Goal: Register for event/course

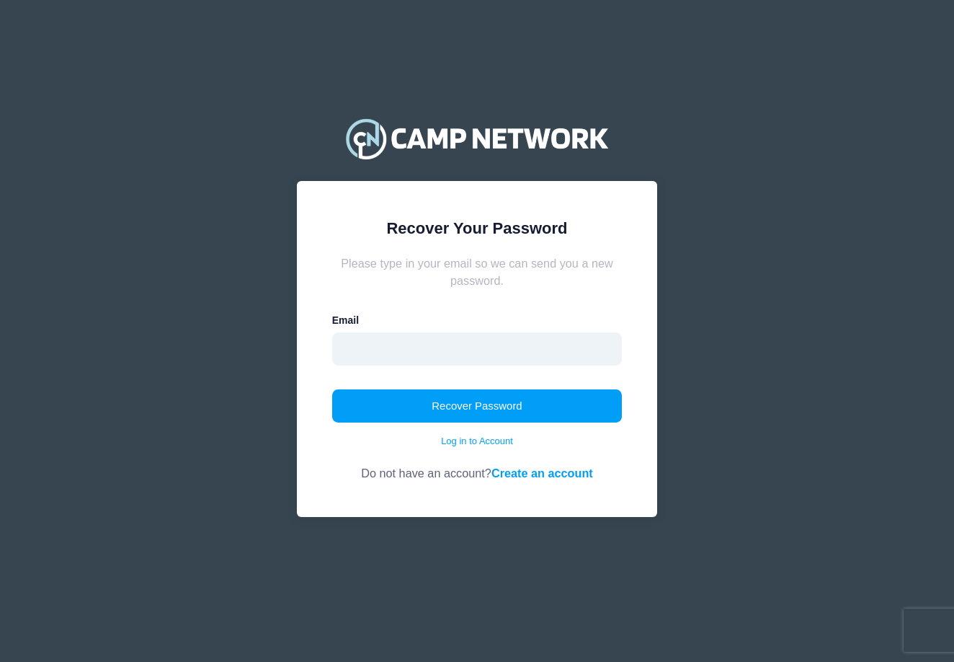
click at [497, 347] on input "email" at bounding box center [477, 348] width 290 height 33
type input "voss.jill@gmail.com"
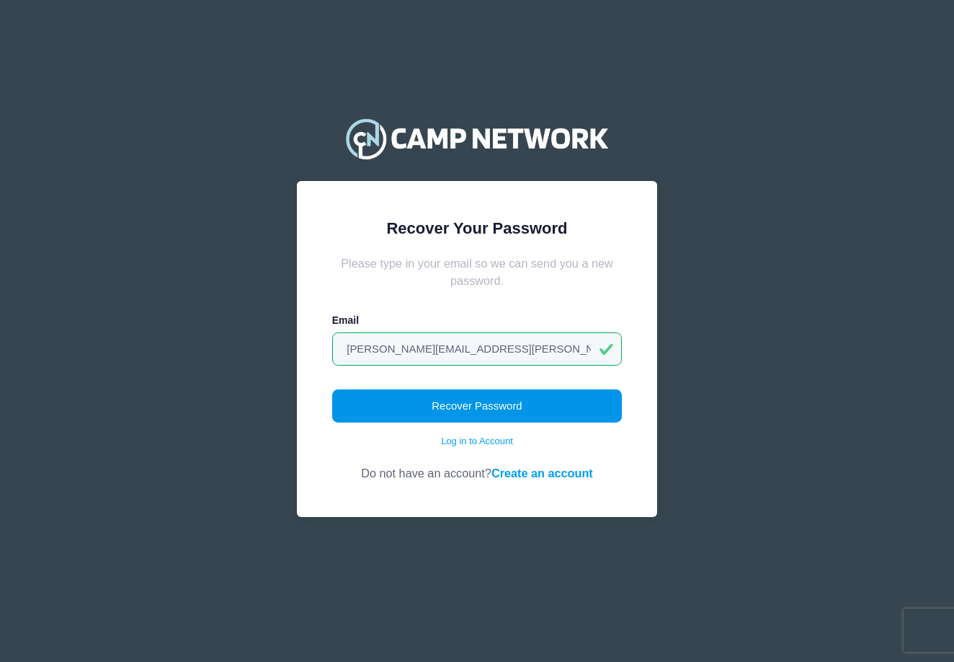
click at [474, 416] on button "Recover Password" at bounding box center [477, 405] width 290 height 33
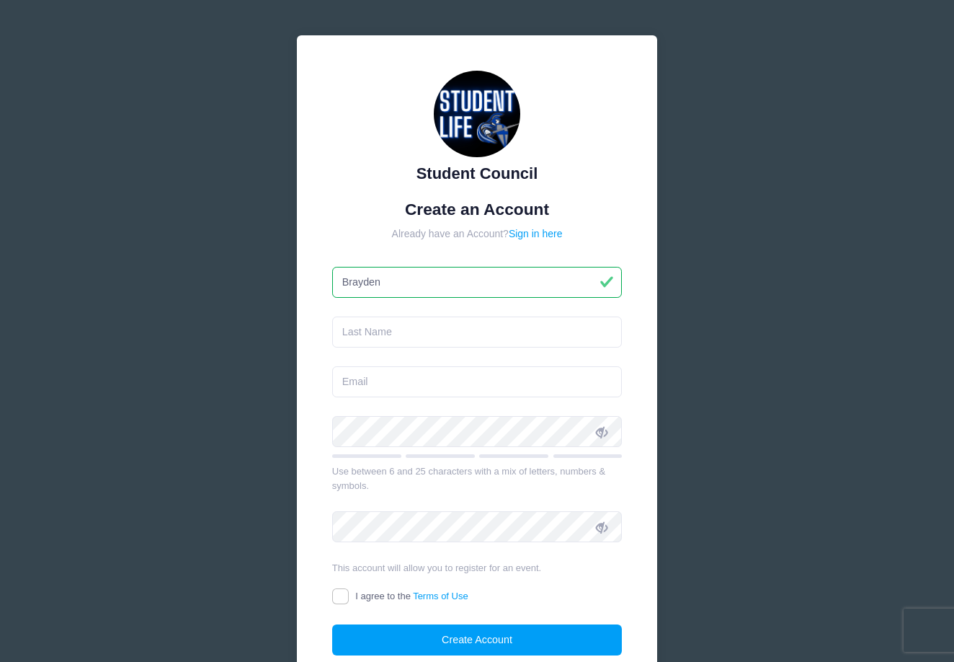
type input "Brayden"
type input "[PERSON_NAME]"
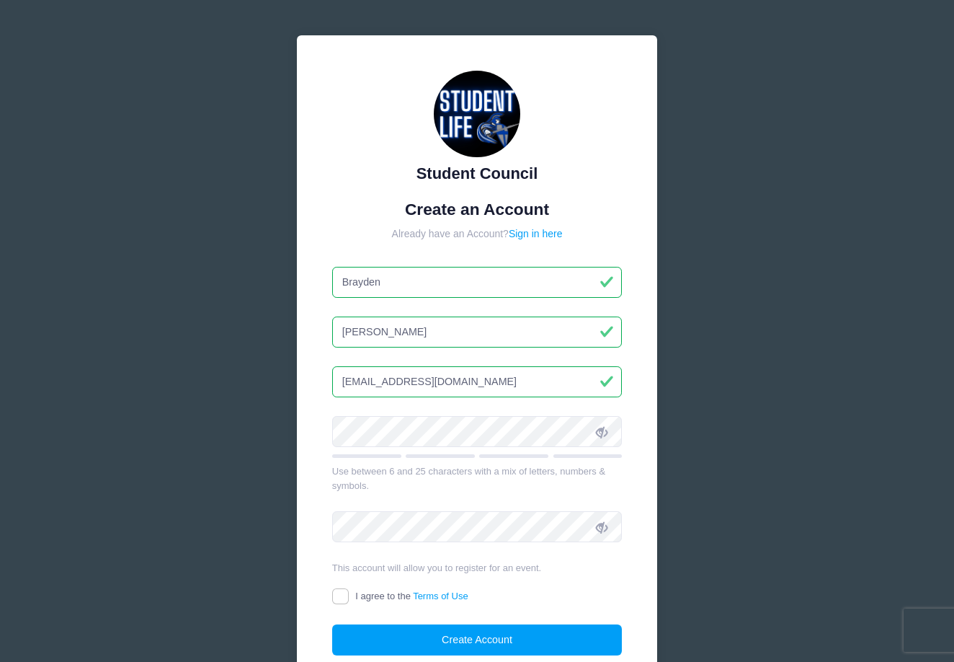
type input "[EMAIL_ADDRESS][DOMAIN_NAME]"
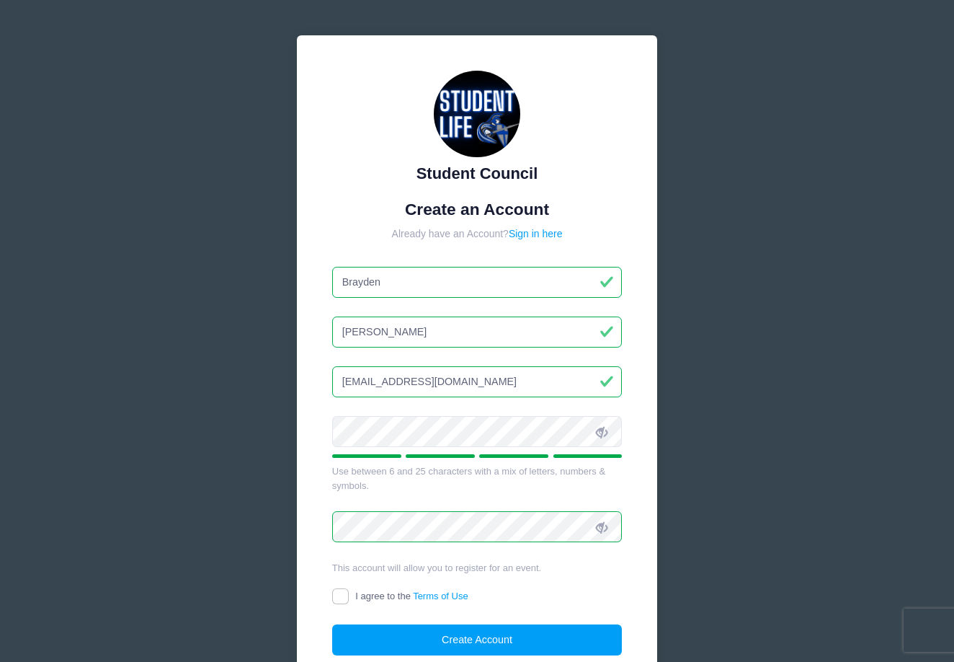
click at [341, 590] on input "I agree to the Terms of Use" at bounding box center [340, 596] width 17 height 17
checkbox input "true"
click at [362, 639] on button "Create Account" at bounding box center [477, 639] width 290 height 31
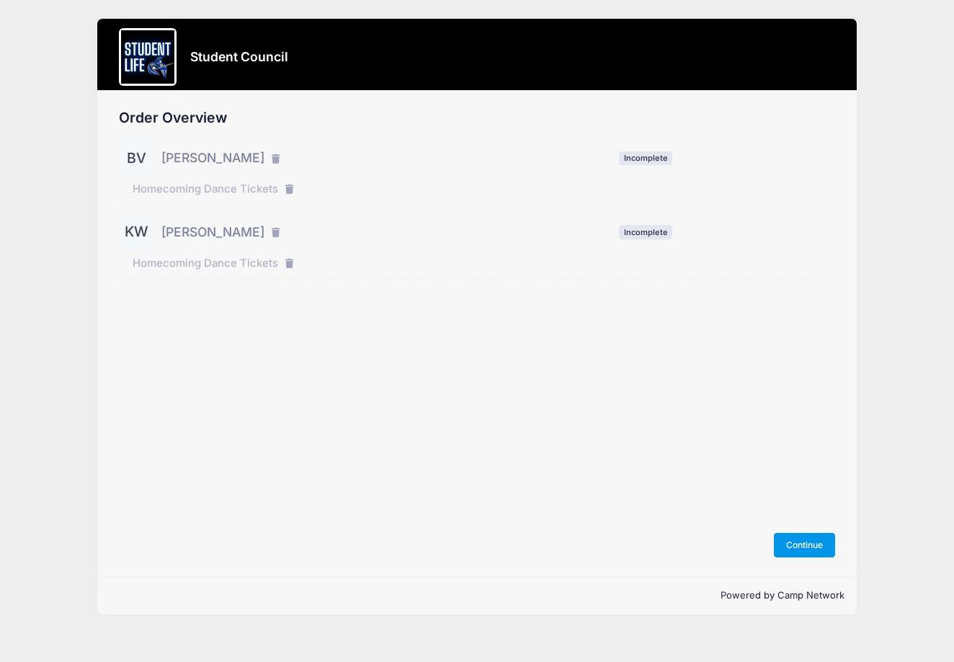
click at [814, 542] on button "Continue" at bounding box center [805, 545] width 62 height 25
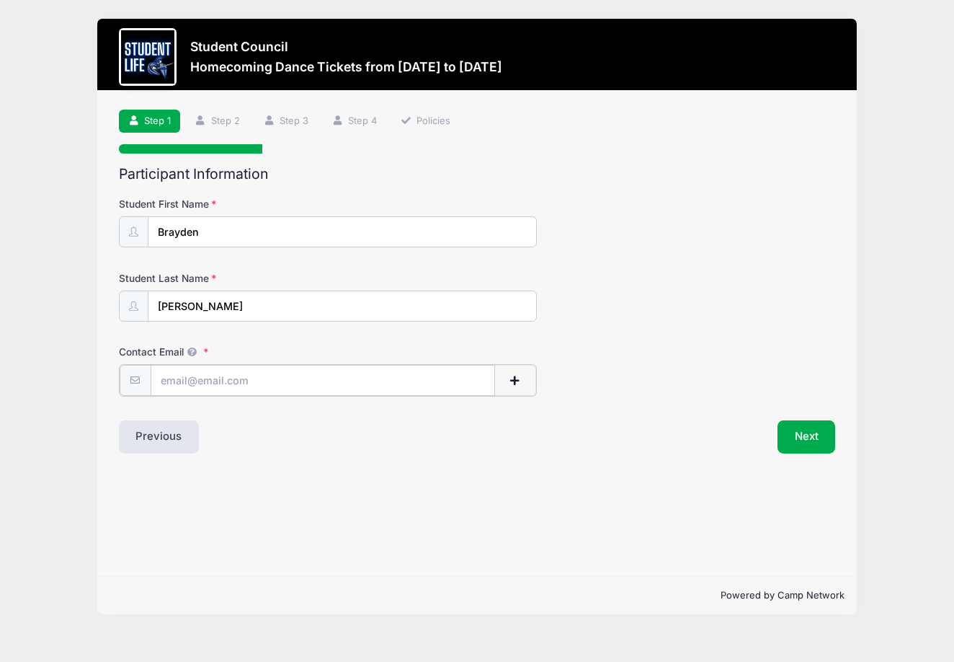
click at [401, 381] on input "Contact Email" at bounding box center [323, 380] width 345 height 31
click at [483, 437] on div "Next" at bounding box center [659, 435] width 365 height 33
click at [283, 381] on input "Contact Email" at bounding box center [323, 380] width 345 height 31
type input "brayd"
type input "[EMAIL_ADDRESS][DOMAIN_NAME]"
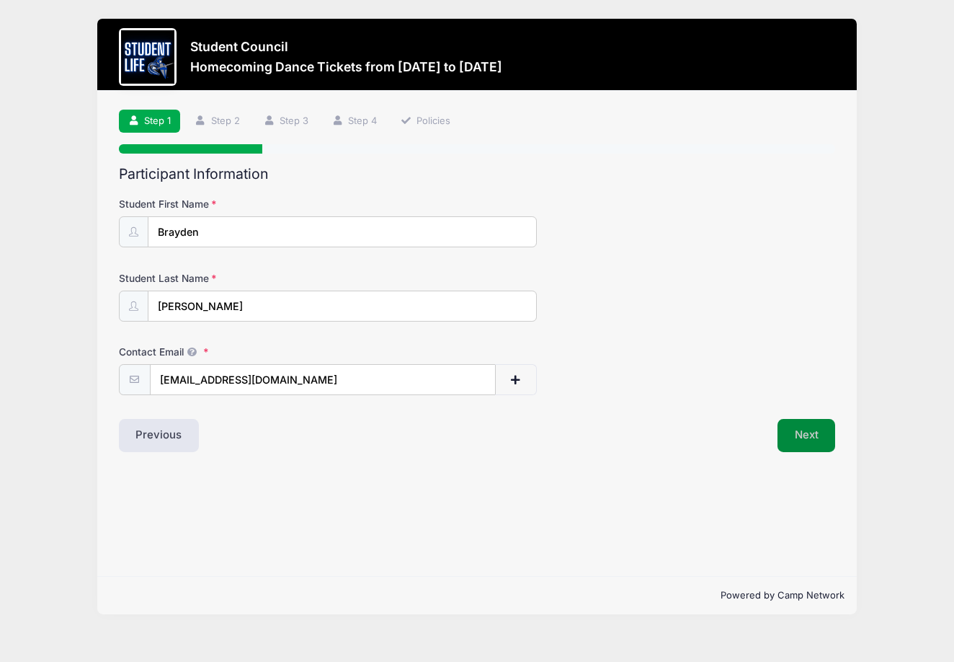
click at [786, 431] on button "Next" at bounding box center [807, 435] width 58 height 33
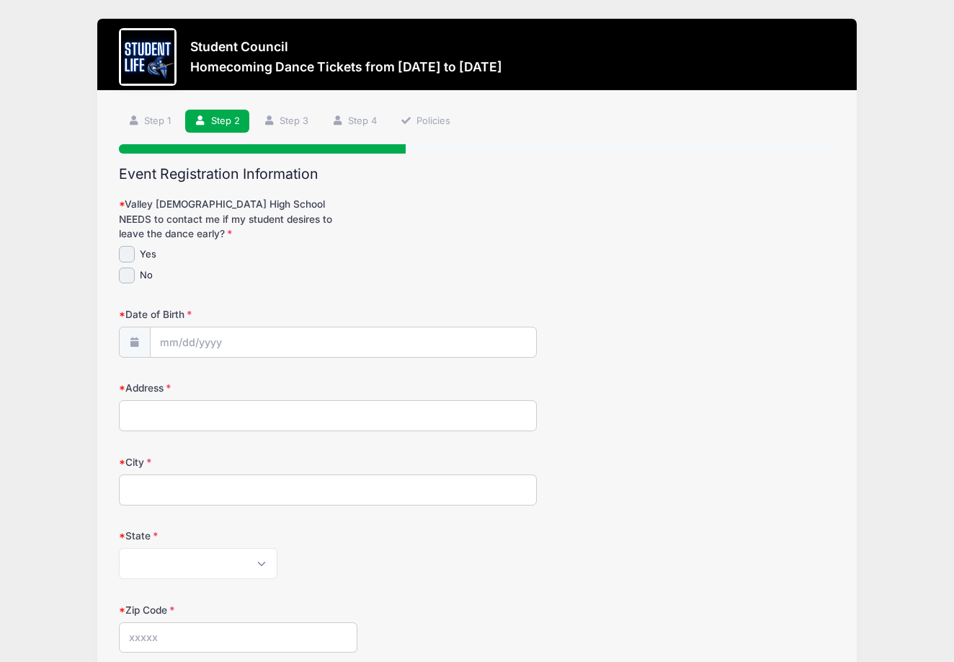
click at [126, 278] on input "No" at bounding box center [127, 275] width 17 height 17
checkbox input "true"
click at [180, 327] on input "Date of Birth" at bounding box center [344, 342] width 386 height 31
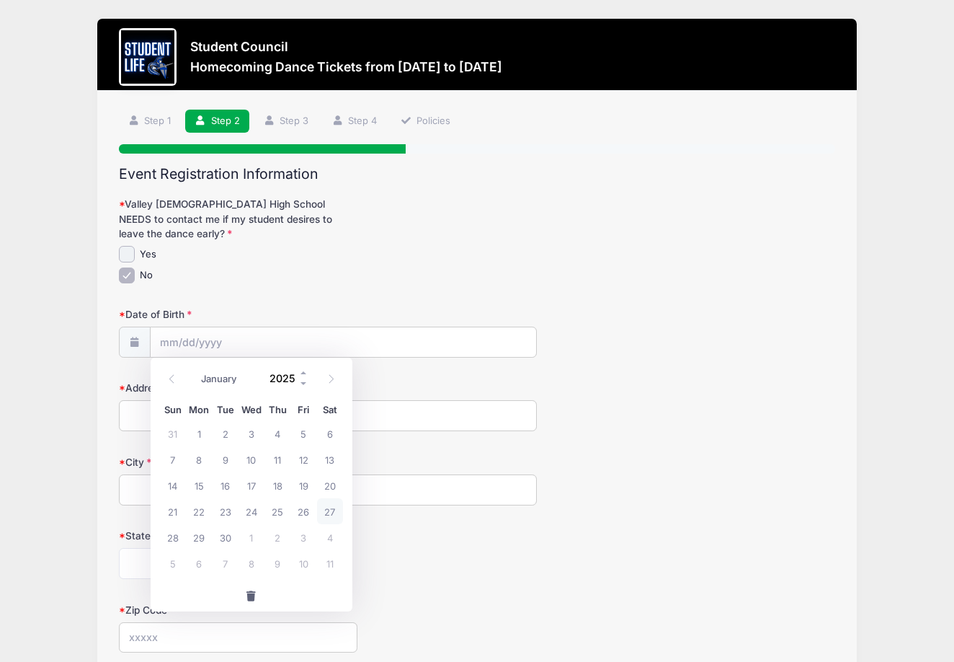
click at [279, 381] on input "2025" at bounding box center [285, 378] width 47 height 22
click at [302, 377] on span at bounding box center [304, 372] width 10 height 11
click at [301, 370] on span at bounding box center [304, 372] width 10 height 11
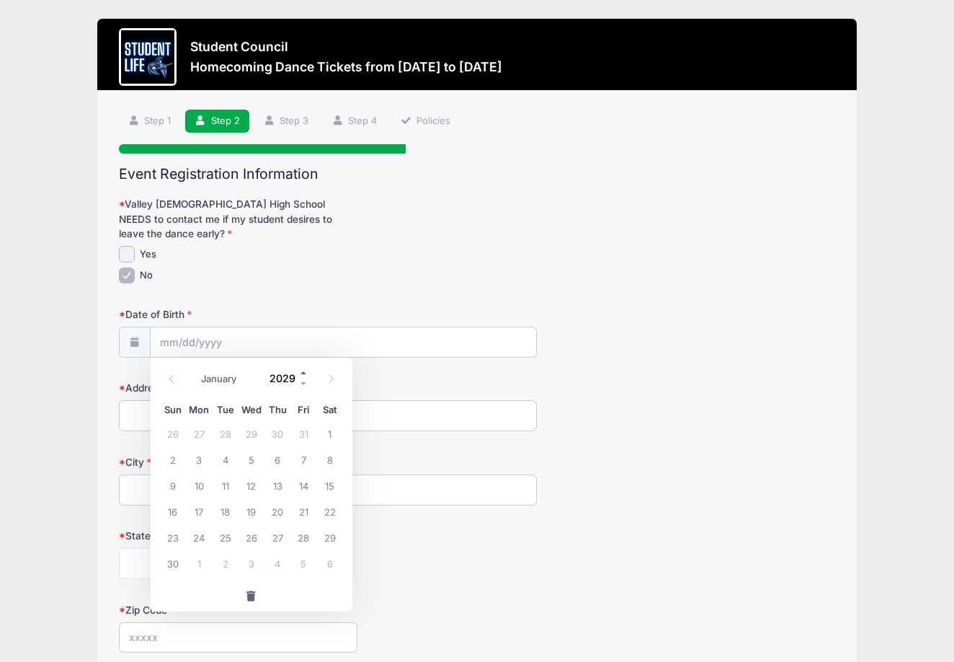
click at [301, 370] on span at bounding box center [304, 372] width 10 height 11
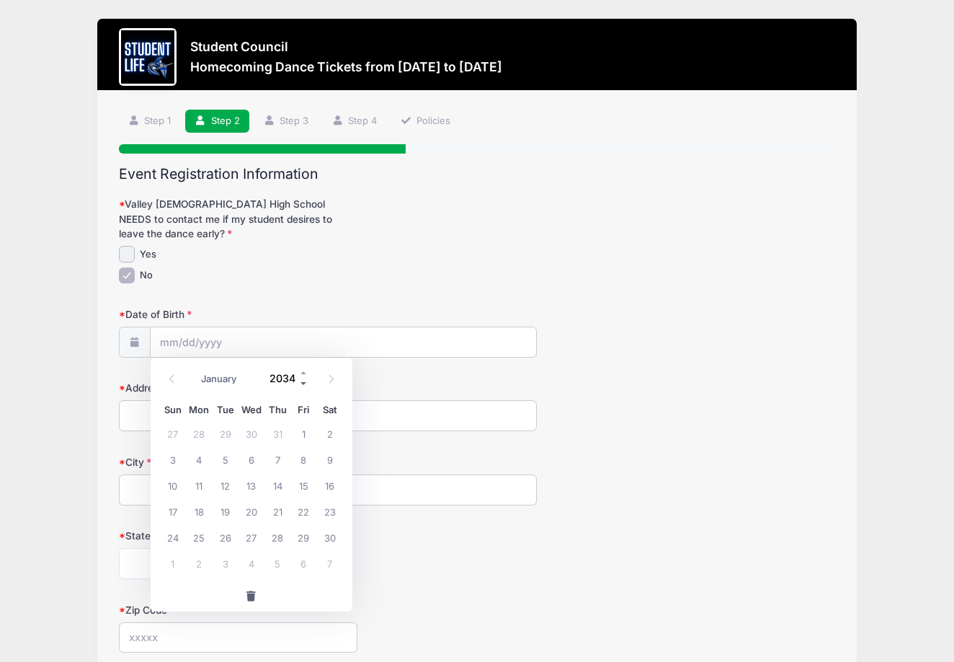
click at [302, 378] on span at bounding box center [304, 383] width 10 height 11
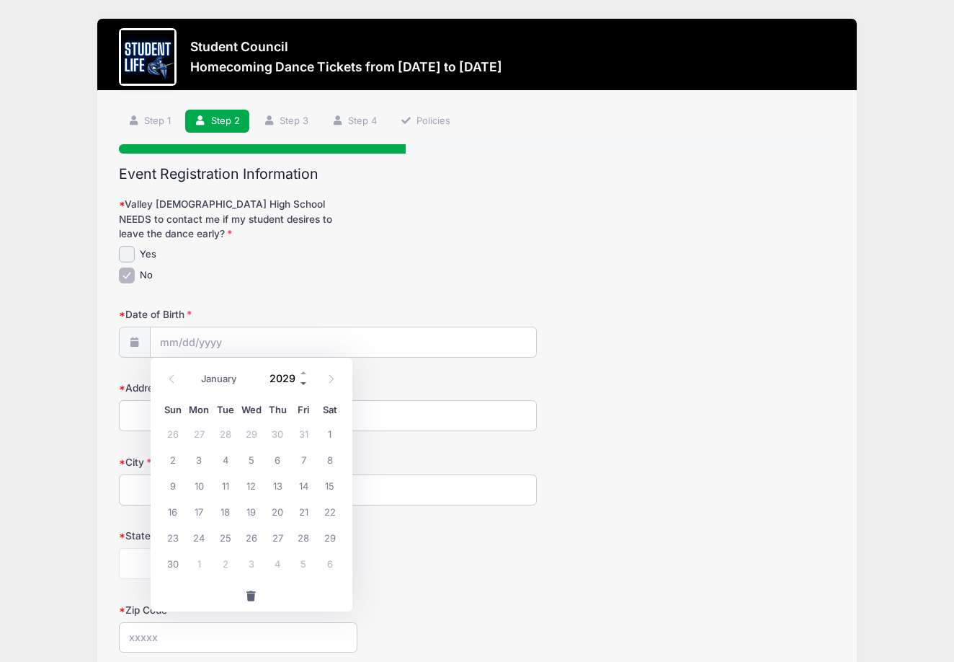
click at [302, 378] on span at bounding box center [304, 383] width 10 height 11
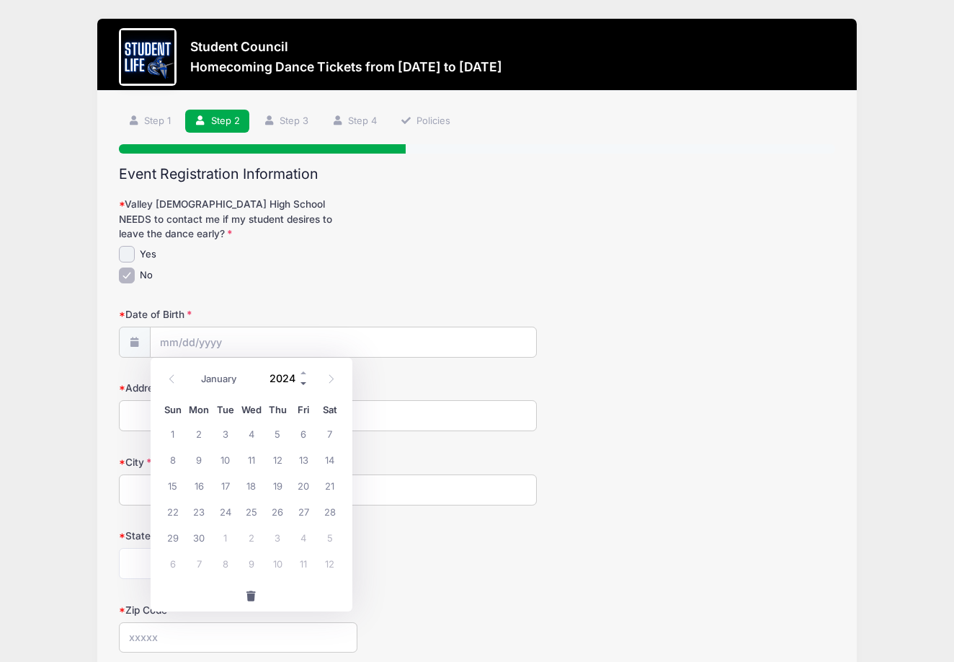
click at [302, 378] on span at bounding box center [304, 383] width 10 height 11
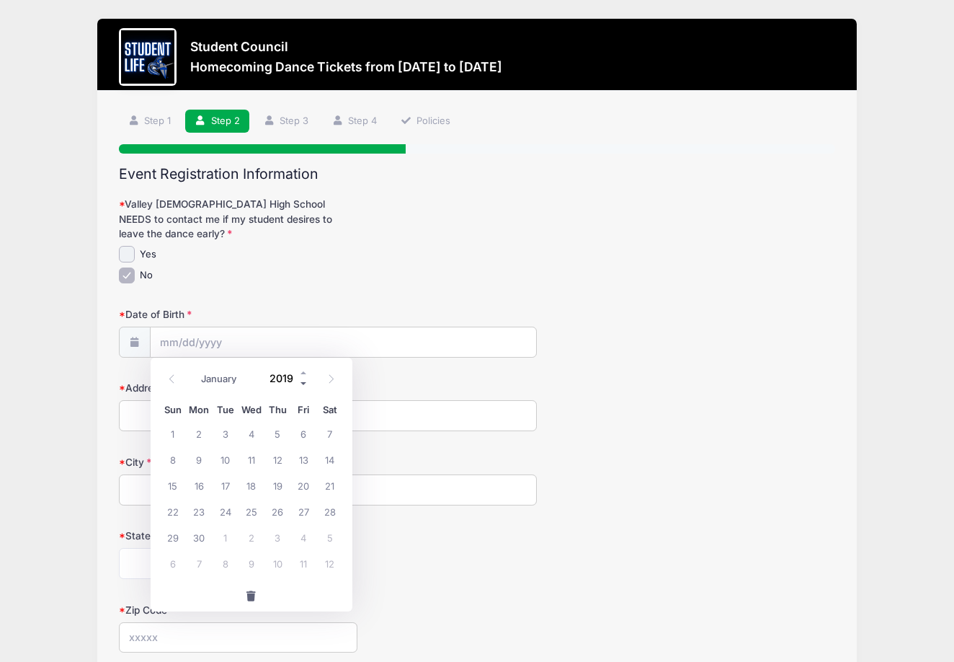
click at [302, 378] on span at bounding box center [304, 383] width 10 height 11
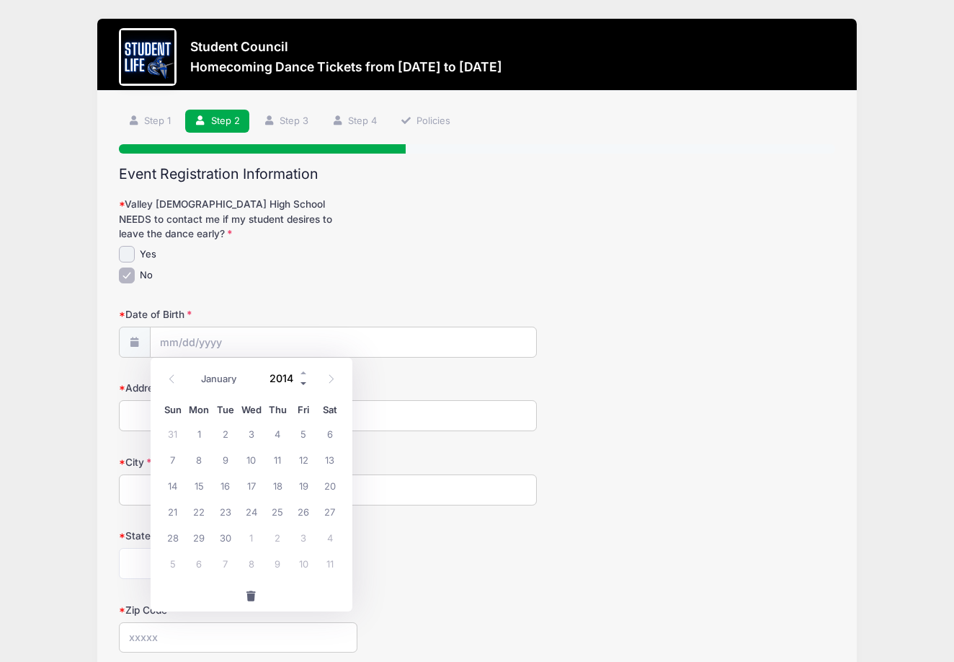
click at [302, 378] on span at bounding box center [304, 383] width 10 height 11
type input "2010"
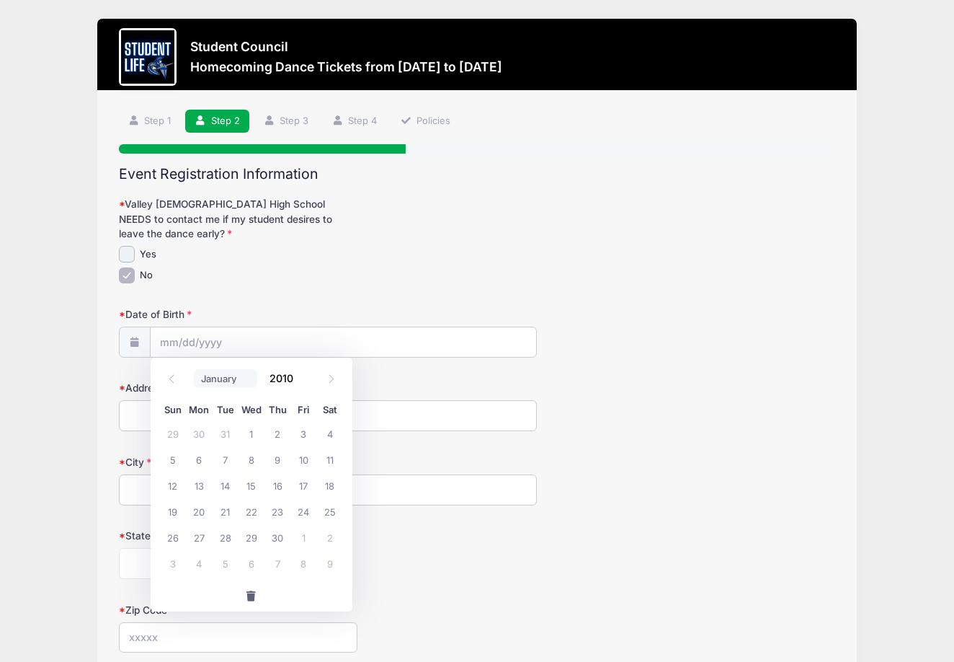
select select "3"
click at [196, 489] on span "12" at bounding box center [199, 485] width 26 height 26
type input "04/12/2010"
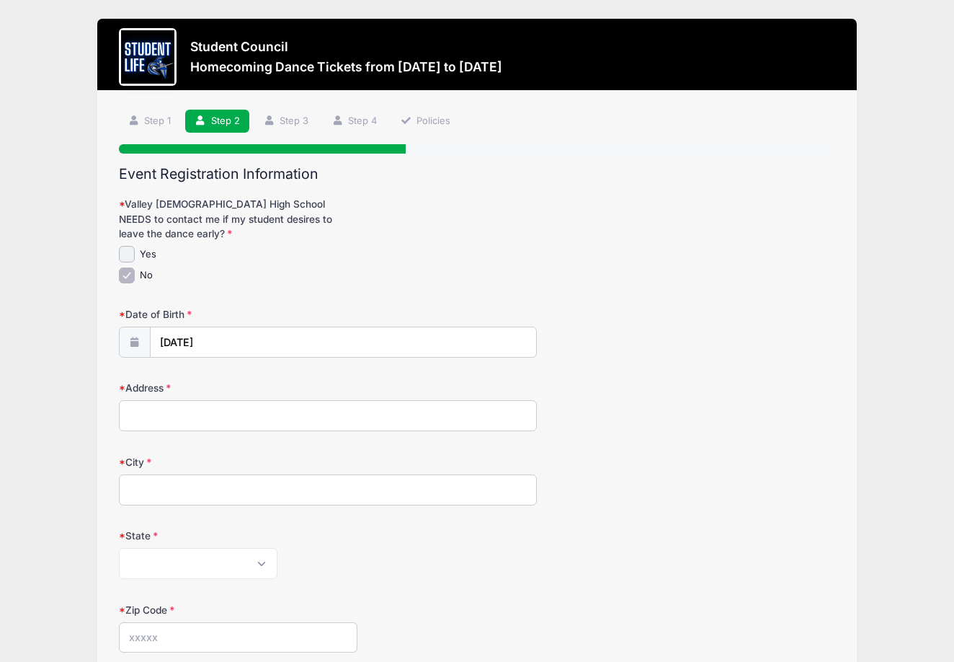
click at [172, 411] on input "Address" at bounding box center [328, 415] width 418 height 31
type input "1919 E Belmont Drive"
click at [157, 477] on input "City" at bounding box center [328, 489] width 418 height 31
type input "Tempe"
select select "AZ"
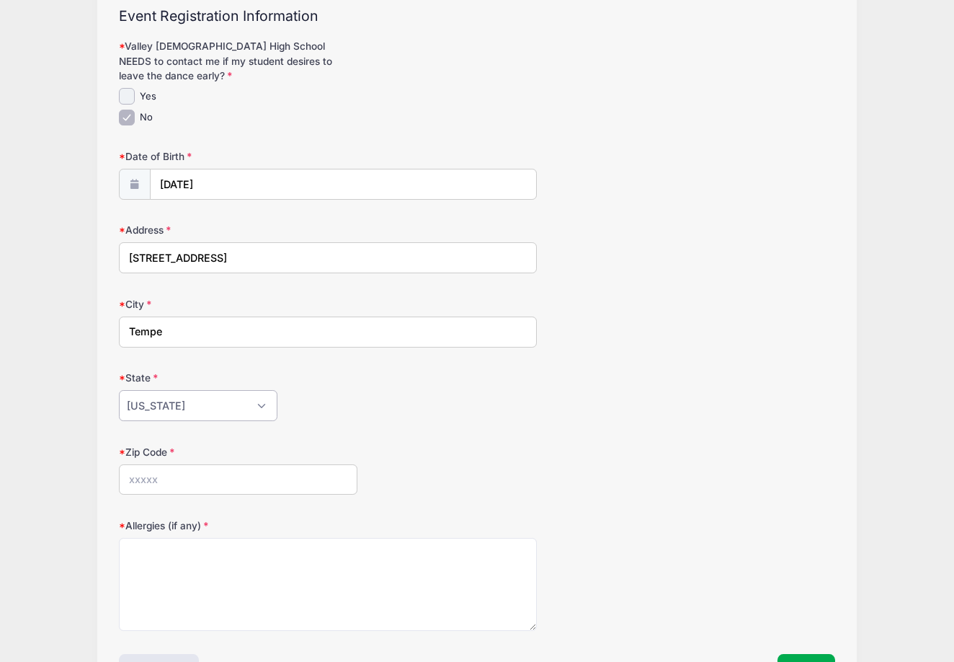
scroll to position [167, 0]
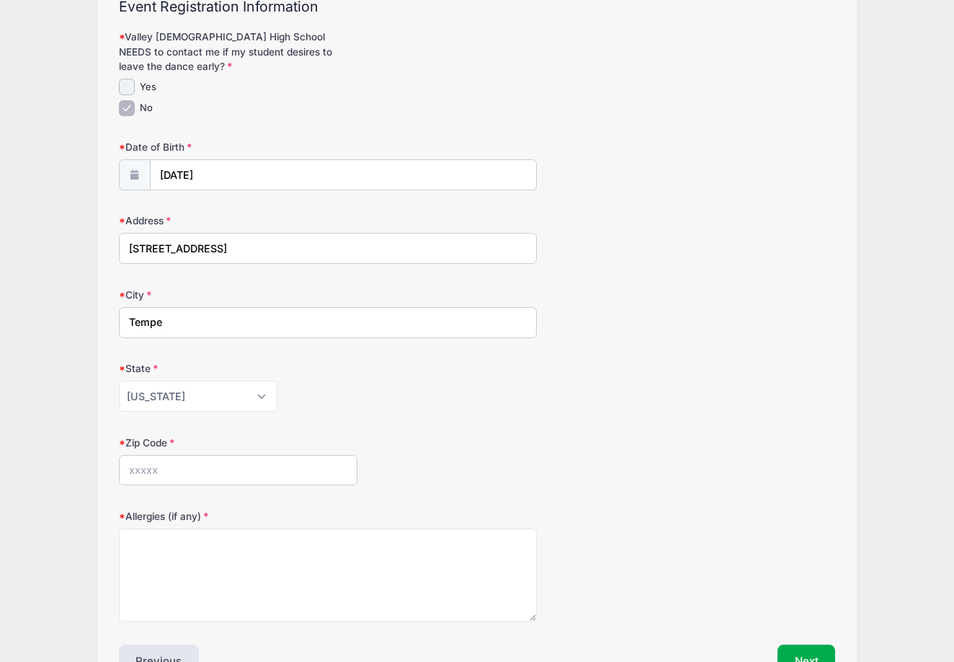
click at [197, 463] on input "Zip Code" at bounding box center [238, 470] width 239 height 31
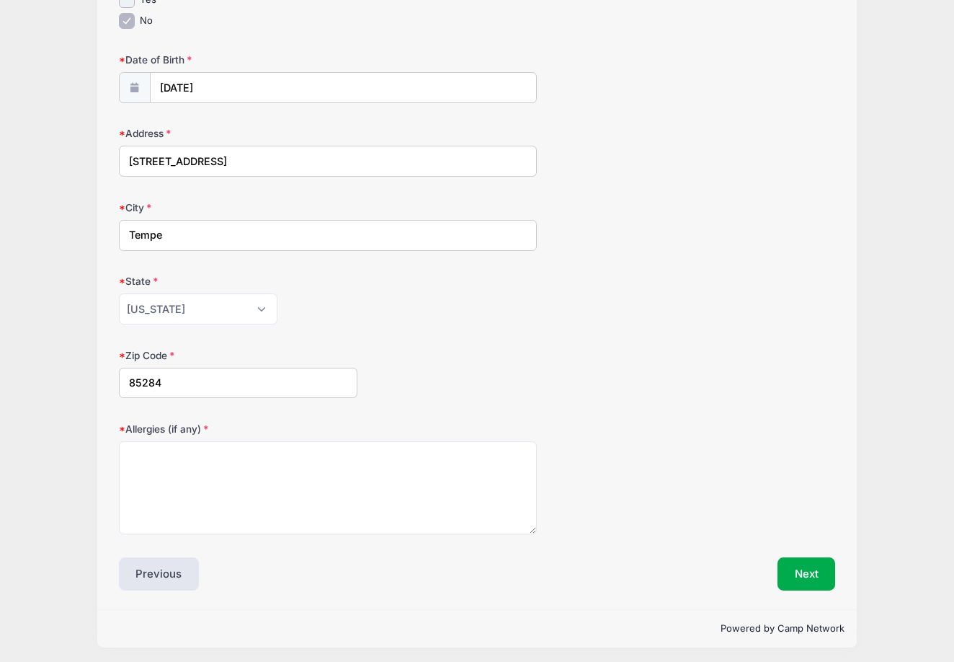
scroll to position [254, 0]
type input "85284"
click at [793, 571] on button "Next" at bounding box center [807, 574] width 58 height 33
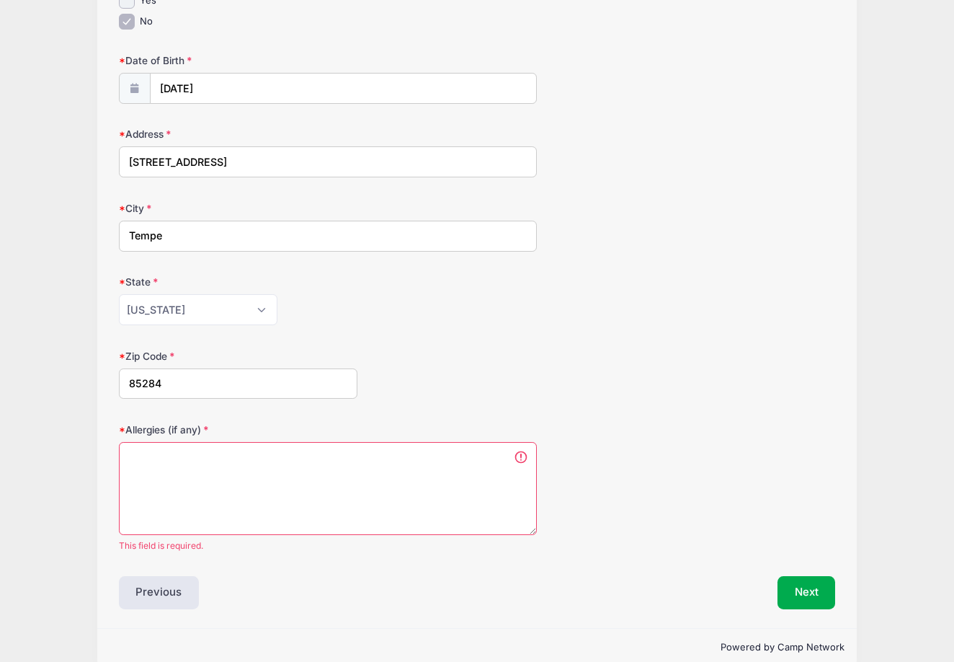
scroll to position [272, 0]
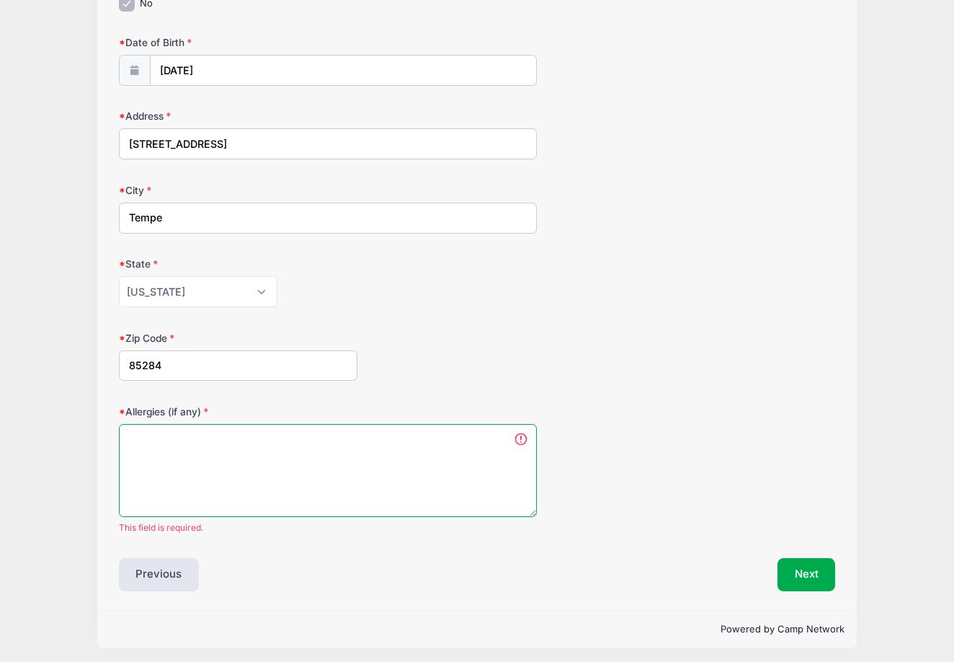
click at [412, 454] on textarea "Allergies (if any)" at bounding box center [328, 470] width 418 height 93
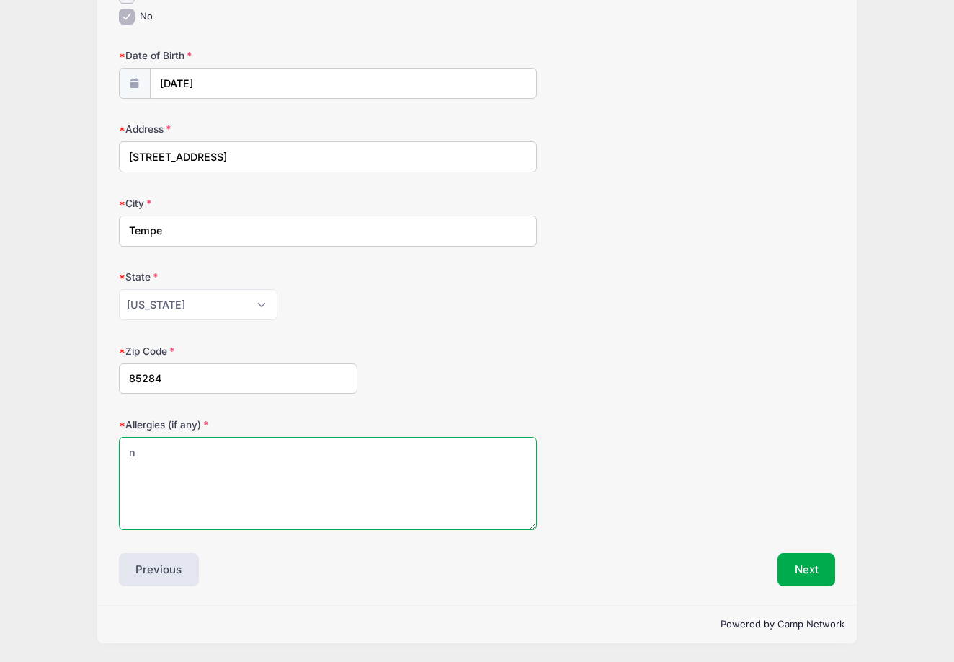
scroll to position [254, 0]
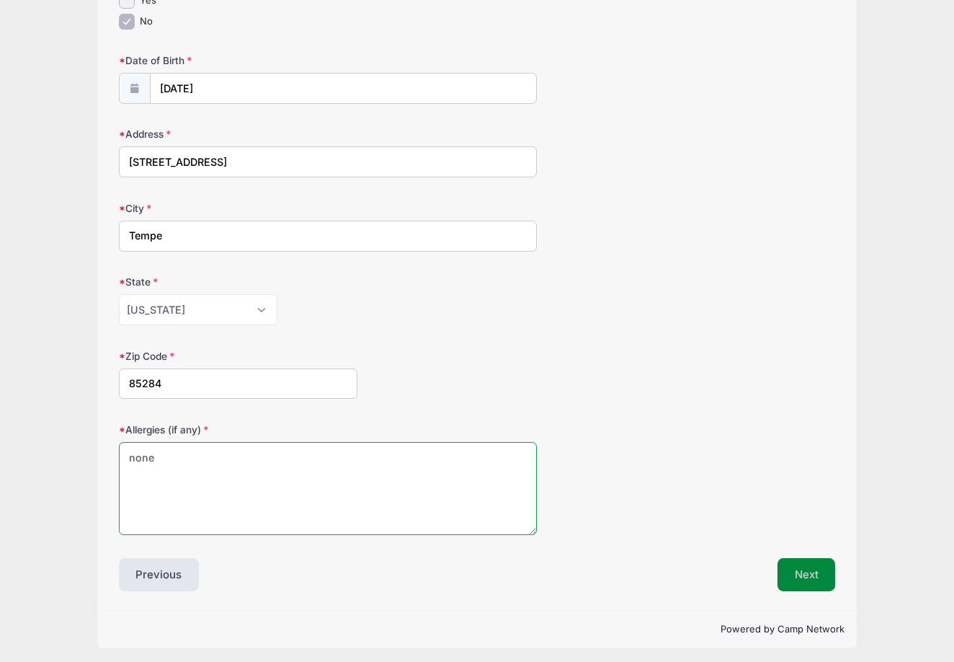
type textarea "none"
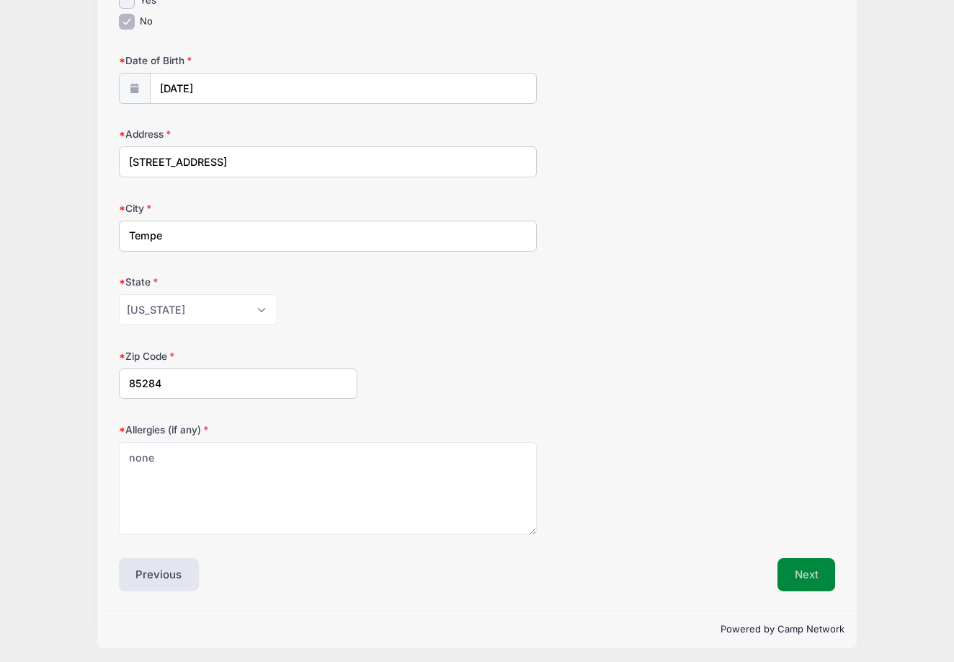
click at [812, 564] on button "Next" at bounding box center [807, 574] width 58 height 33
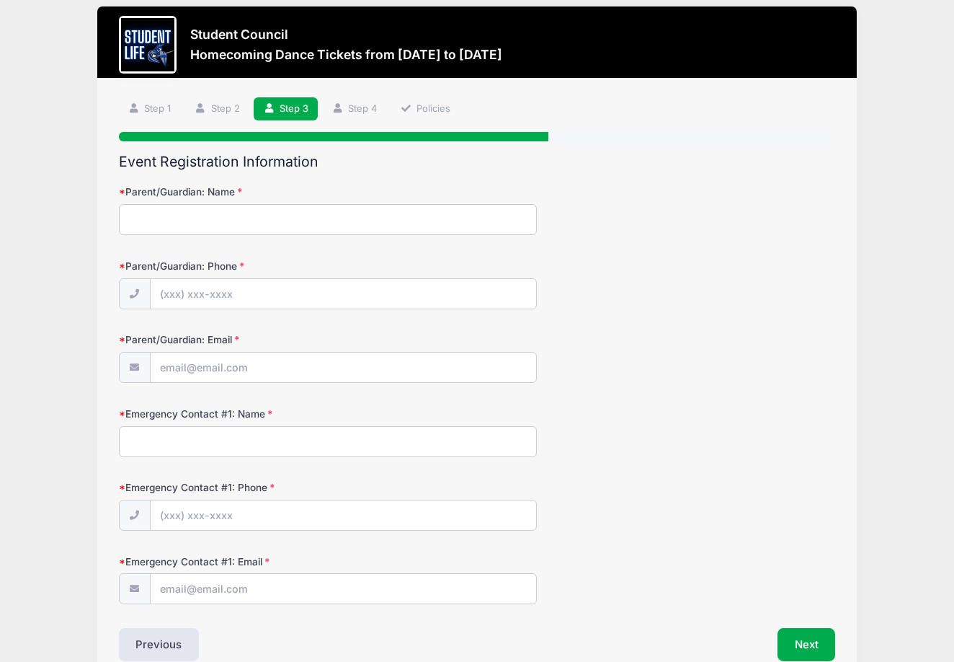
scroll to position [0, 0]
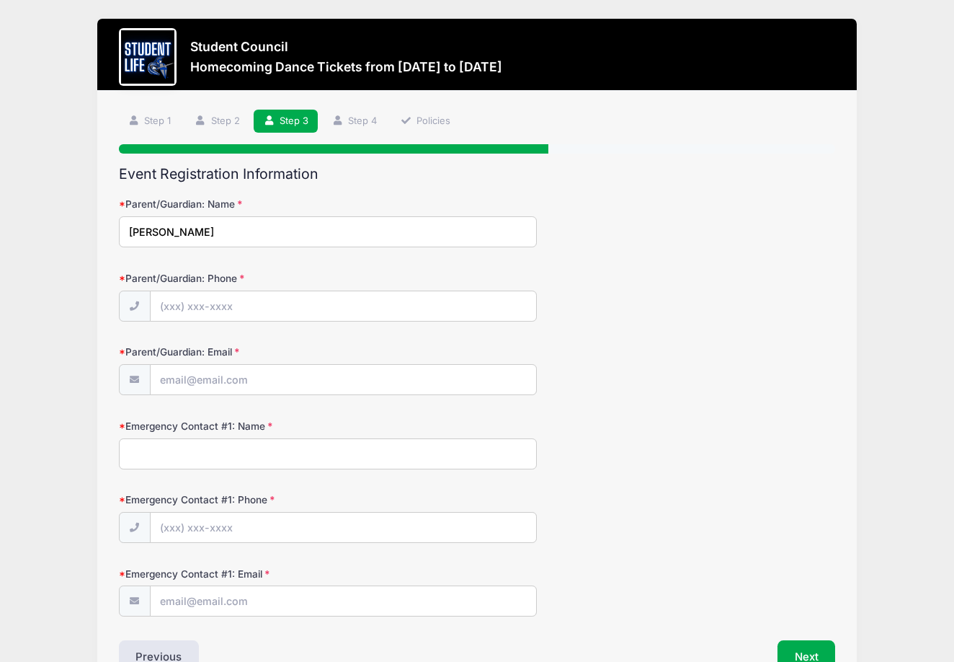
type input "Jill Voss"
type input "(480) 735-4129"
type input "voss.jill@gmail.com"
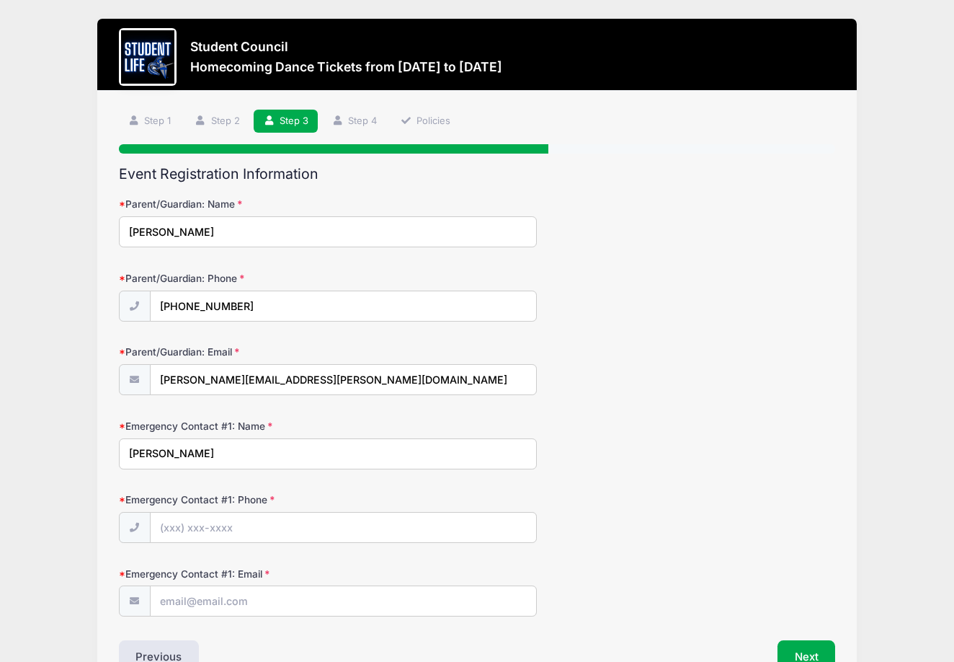
type input "Jason Voss"
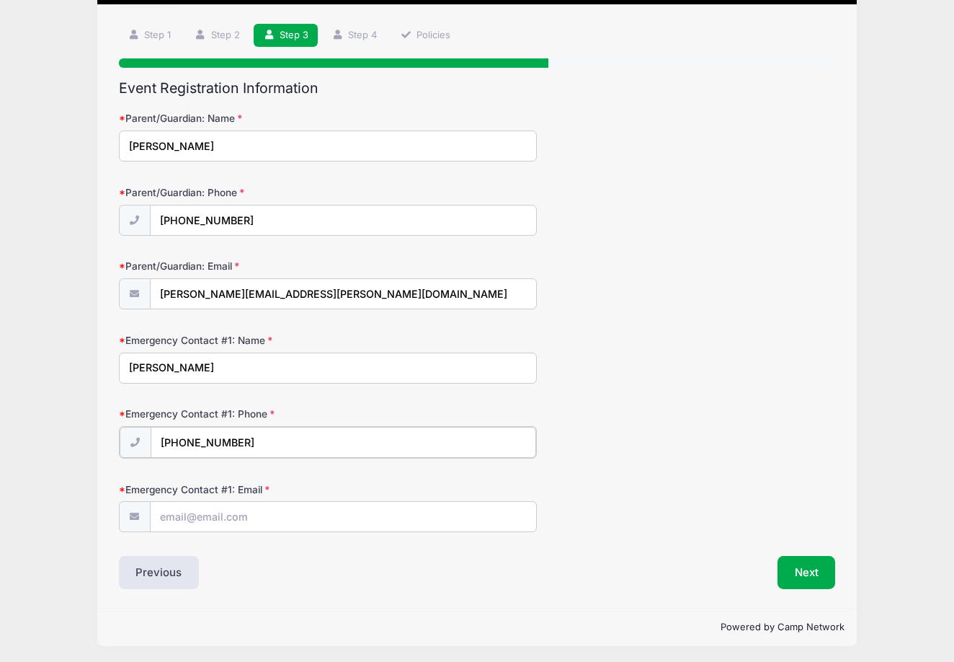
scroll to position [85, 0]
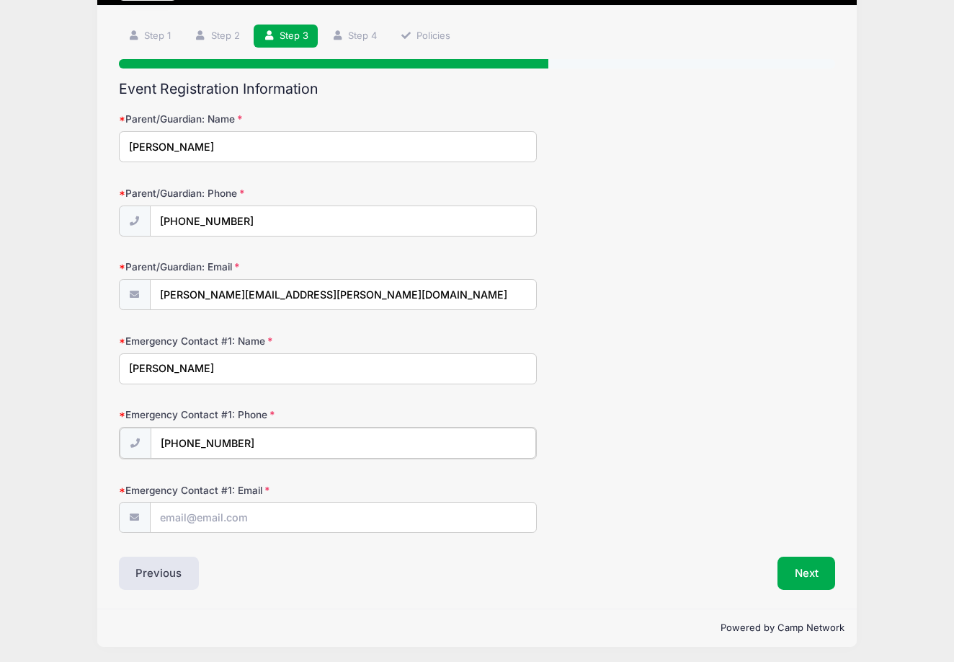
type input "(480) 735-4103"
type input "v"
type input "vossposse@gmail.com"
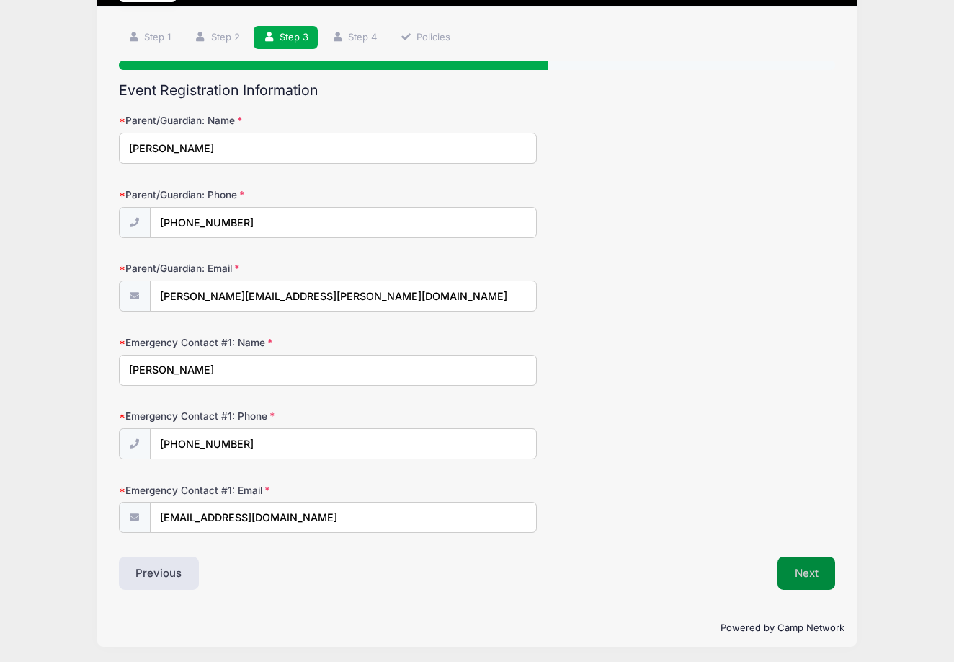
click at [815, 569] on button "Next" at bounding box center [807, 572] width 58 height 33
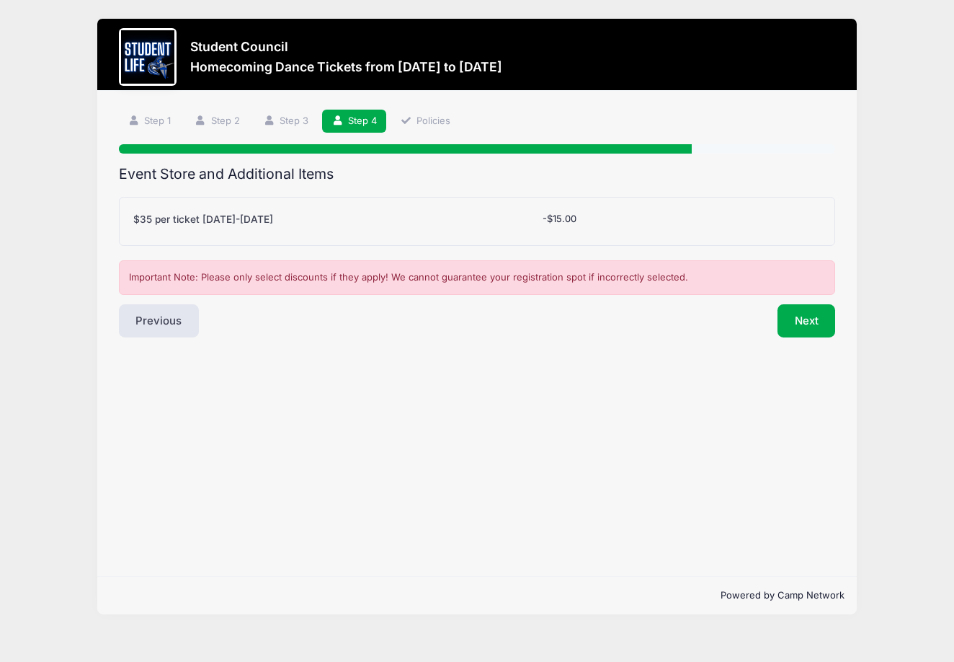
scroll to position [0, 0]
click at [799, 325] on button "Next" at bounding box center [807, 320] width 58 height 33
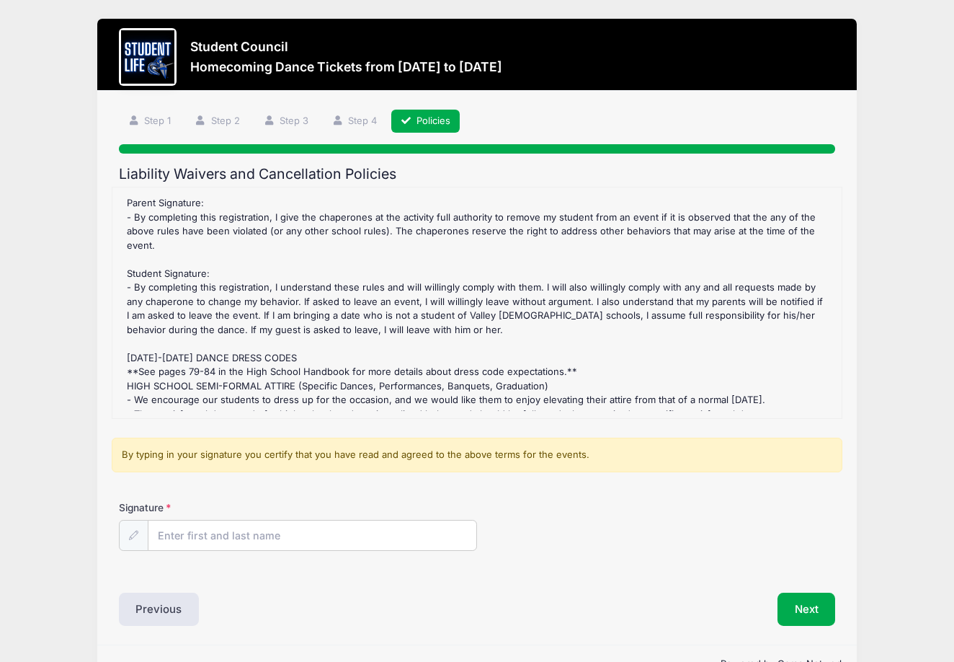
scroll to position [319, 0]
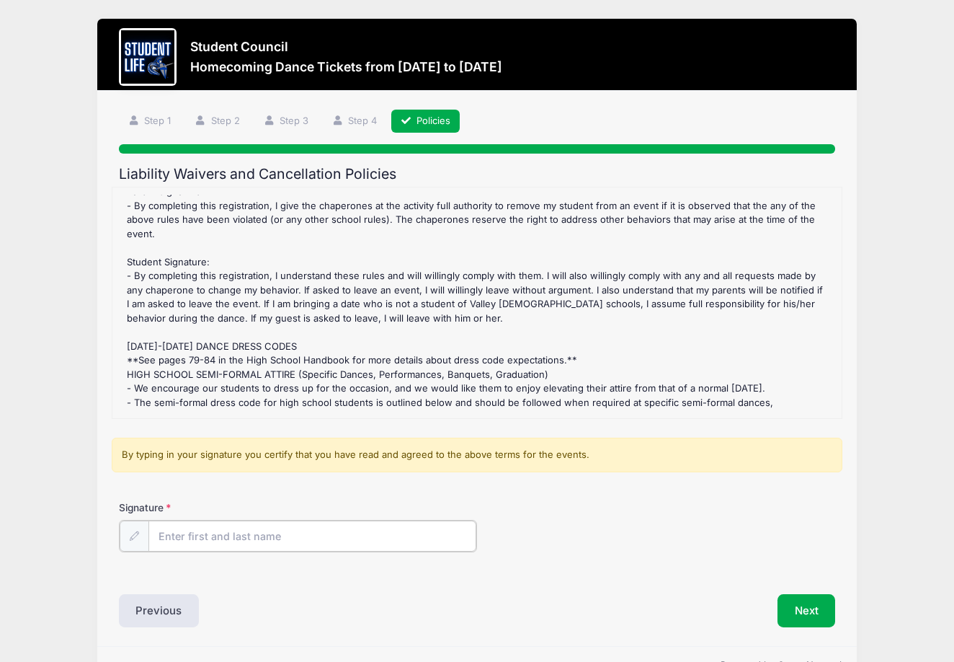
click at [183, 523] on input "Signature" at bounding box center [312, 535] width 328 height 31
type input "Jill Voss"
click at [820, 600] on button "Next" at bounding box center [807, 608] width 58 height 33
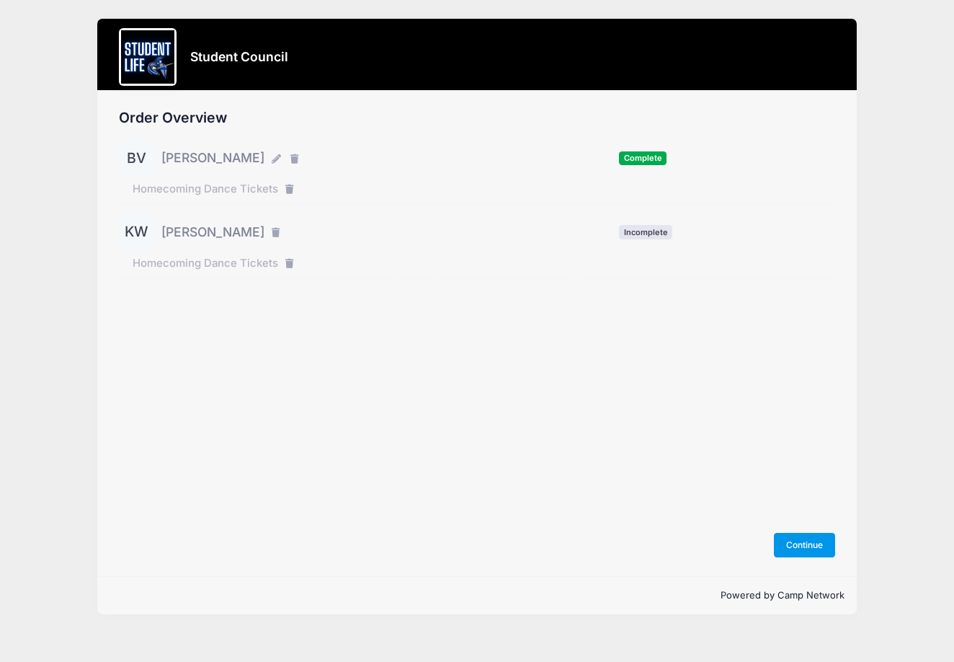
click at [804, 547] on button "Continue" at bounding box center [805, 545] width 62 height 25
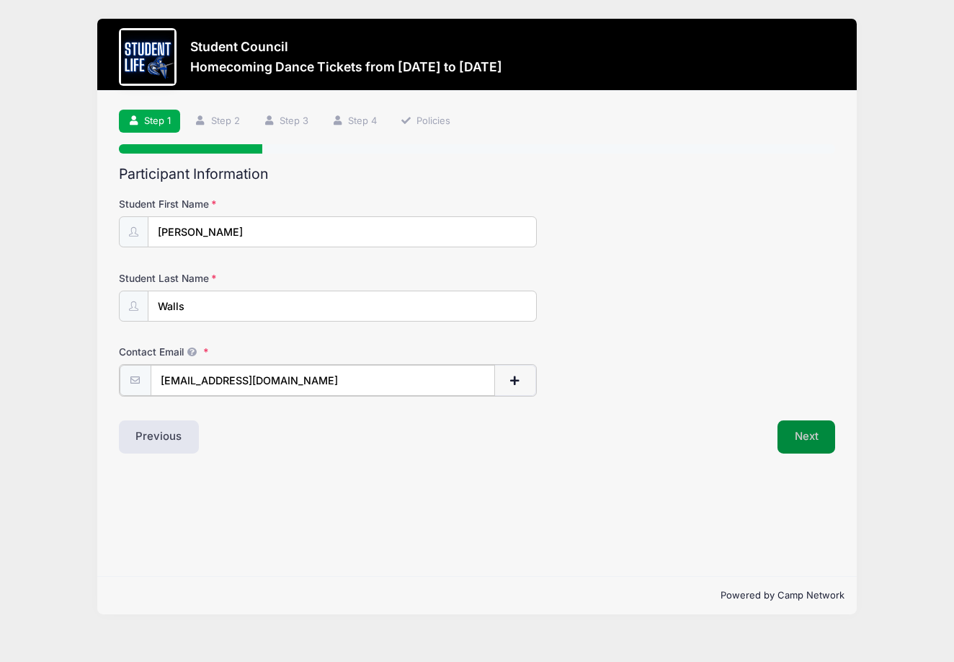
type input "kaelinwalls@education.vchstrojans.org"
click at [794, 434] on button "Next" at bounding box center [807, 435] width 58 height 33
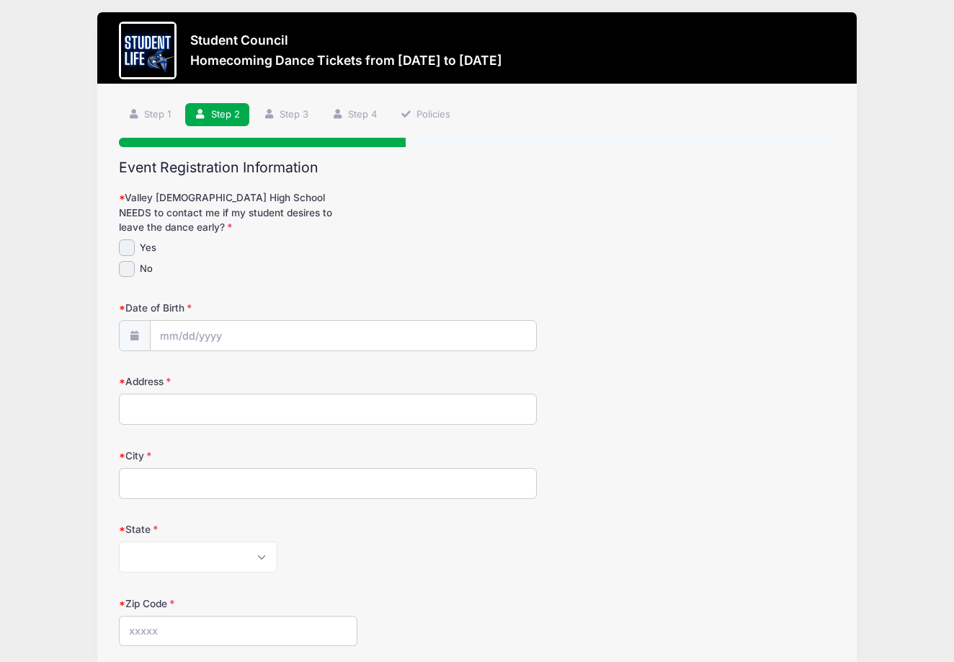
scroll to position [12, 0]
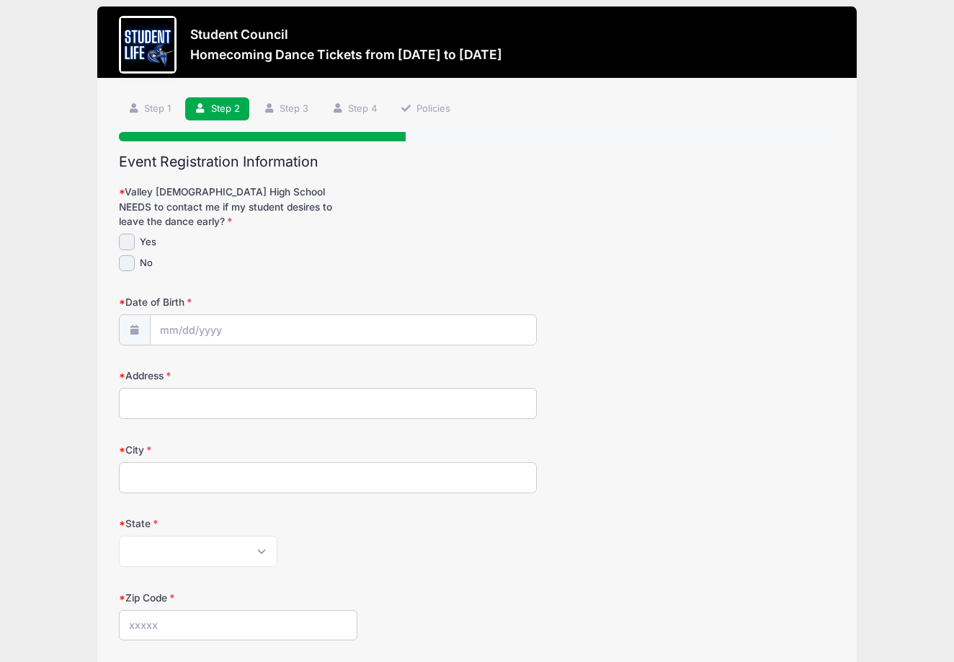
click at [136, 265] on div "No" at bounding box center [328, 263] width 418 height 17
click at [128, 257] on input "No" at bounding box center [127, 263] width 17 height 17
checkbox input "true"
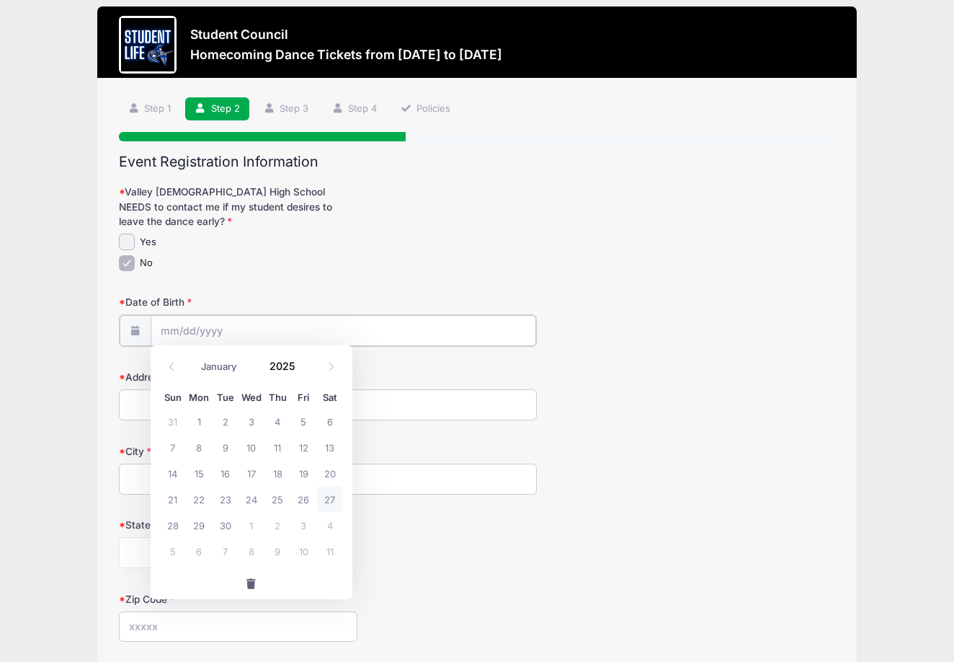
click at [200, 319] on input "Date of Birth" at bounding box center [344, 330] width 386 height 31
select select "2"
click at [253, 505] on span "19" at bounding box center [252, 499] width 26 height 26
type input "03/19/2025"
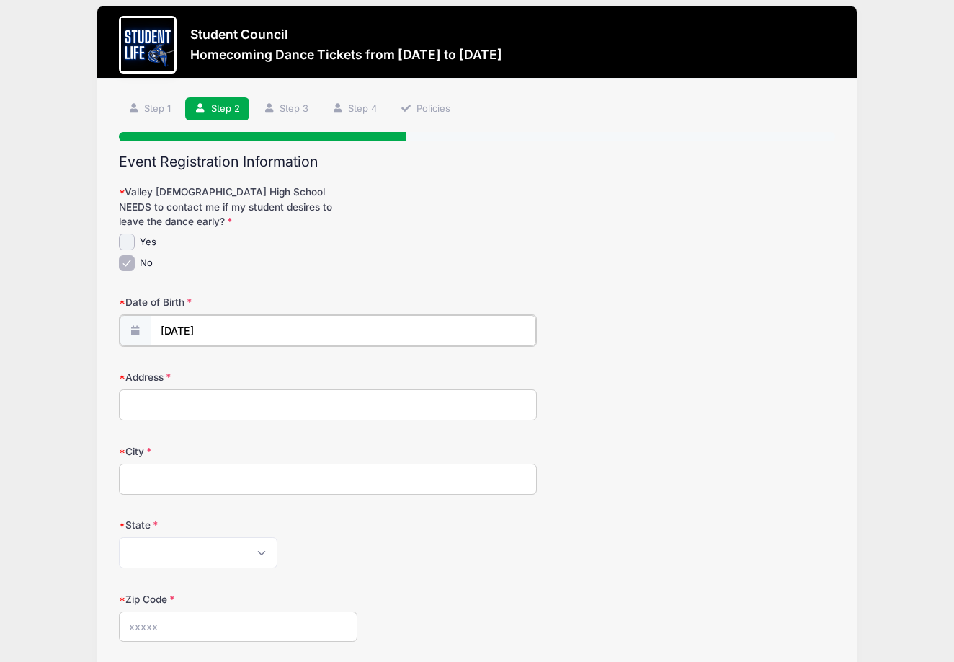
click at [224, 325] on input "03/19/2025" at bounding box center [344, 330] width 386 height 31
click at [287, 368] on input "2025" at bounding box center [285, 366] width 47 height 22
click at [302, 368] on span at bounding box center [304, 370] width 10 height 11
click at [303, 357] on span at bounding box center [304, 360] width 10 height 11
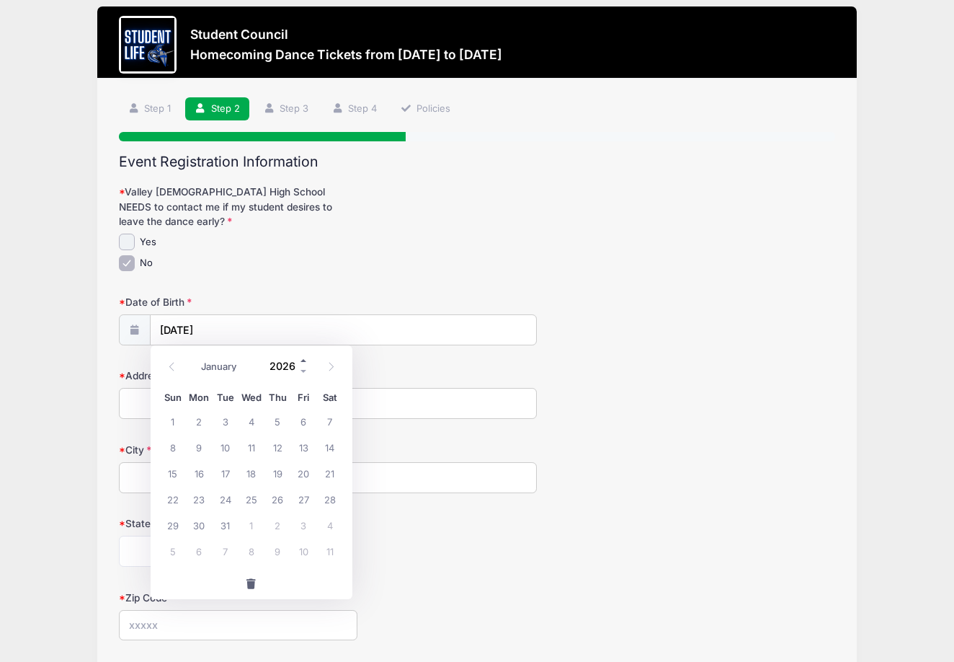
click at [303, 357] on span at bounding box center [304, 360] width 10 height 11
click at [304, 366] on span at bounding box center [304, 370] width 10 height 11
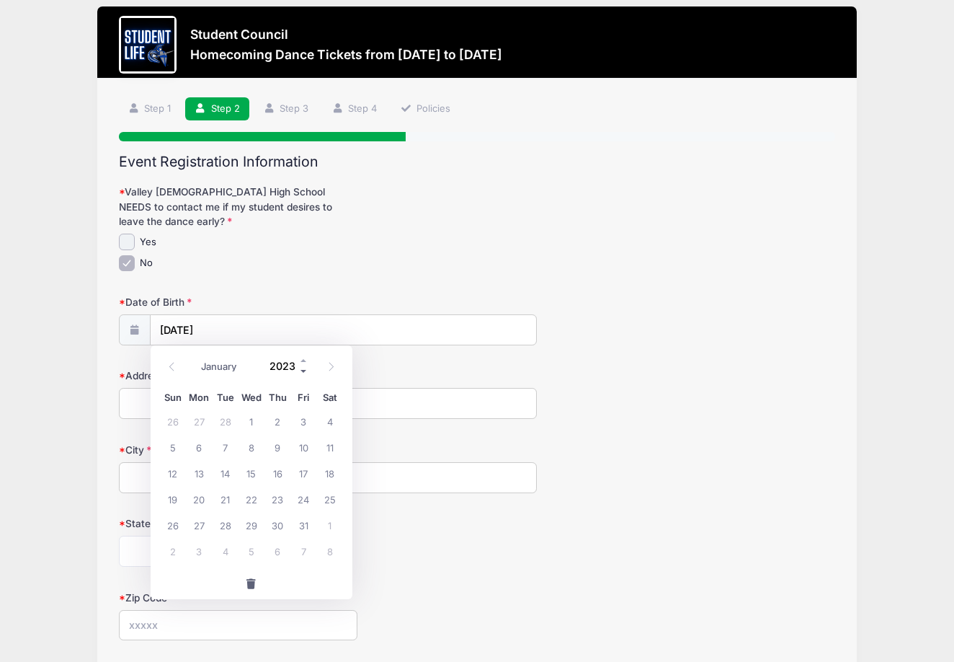
click at [304, 366] on span at bounding box center [304, 370] width 10 height 11
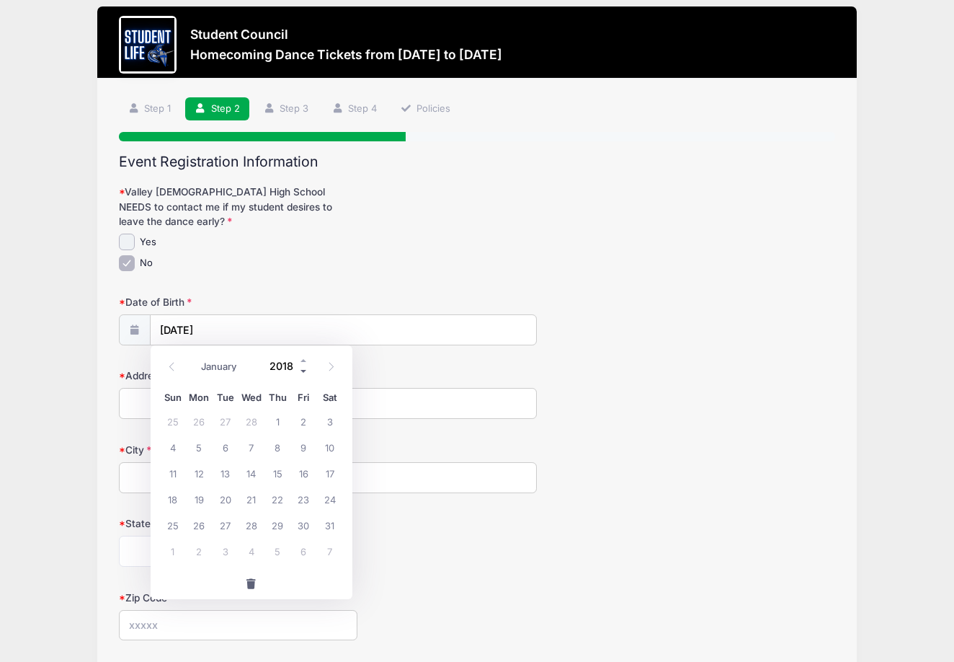
click at [304, 366] on span at bounding box center [304, 370] width 10 height 11
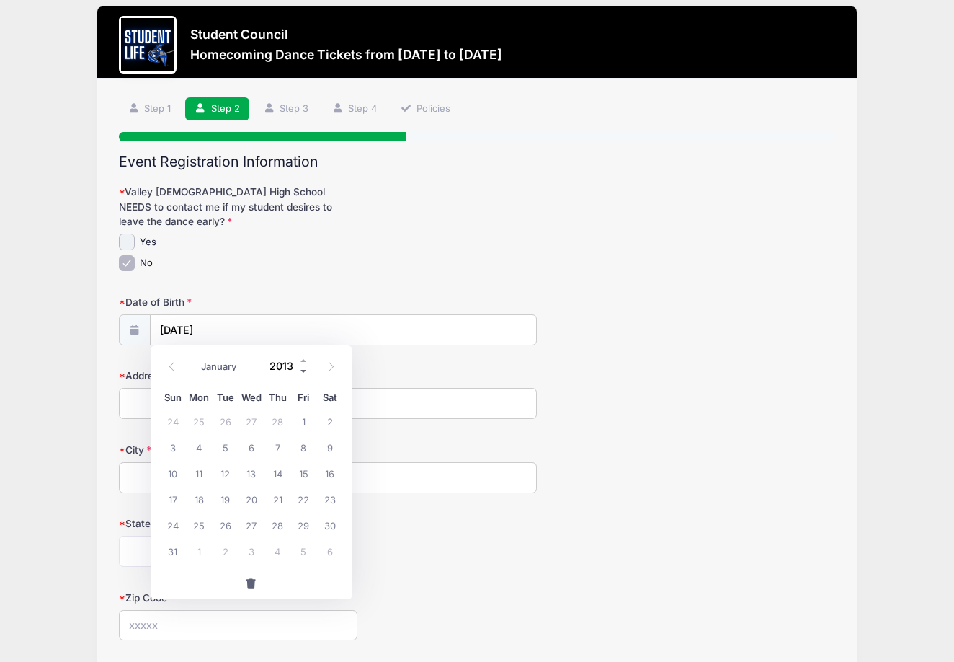
click at [304, 366] on span at bounding box center [304, 370] width 10 height 11
type input "2009"
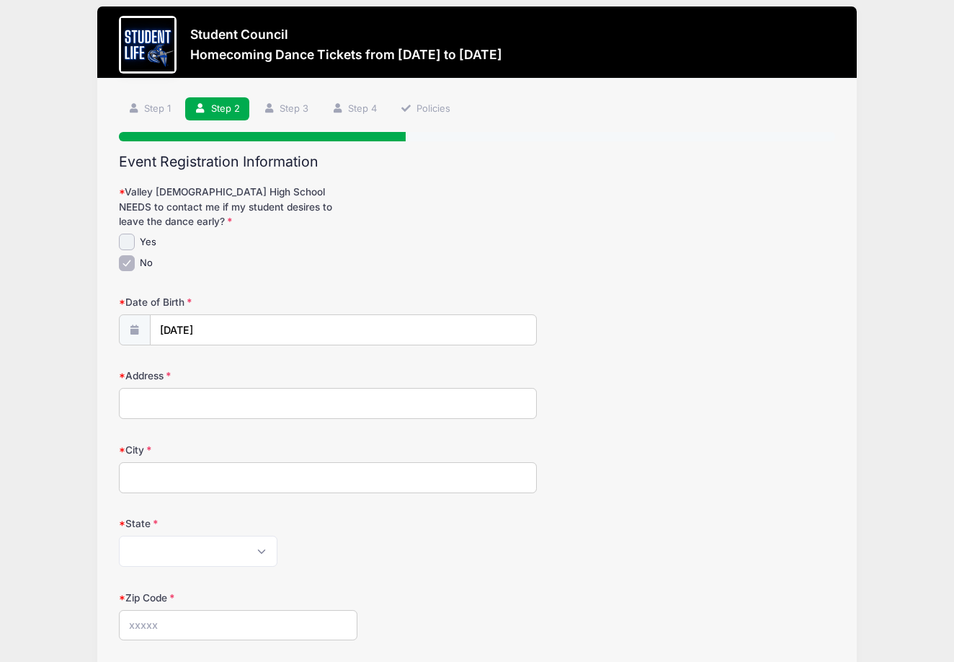
click at [347, 283] on form "Valley Christian High School NEEDS to contact me if my student desires to leave…" at bounding box center [477, 480] width 717 height 591
click at [211, 410] on input "Address" at bounding box center [328, 403] width 418 height 31
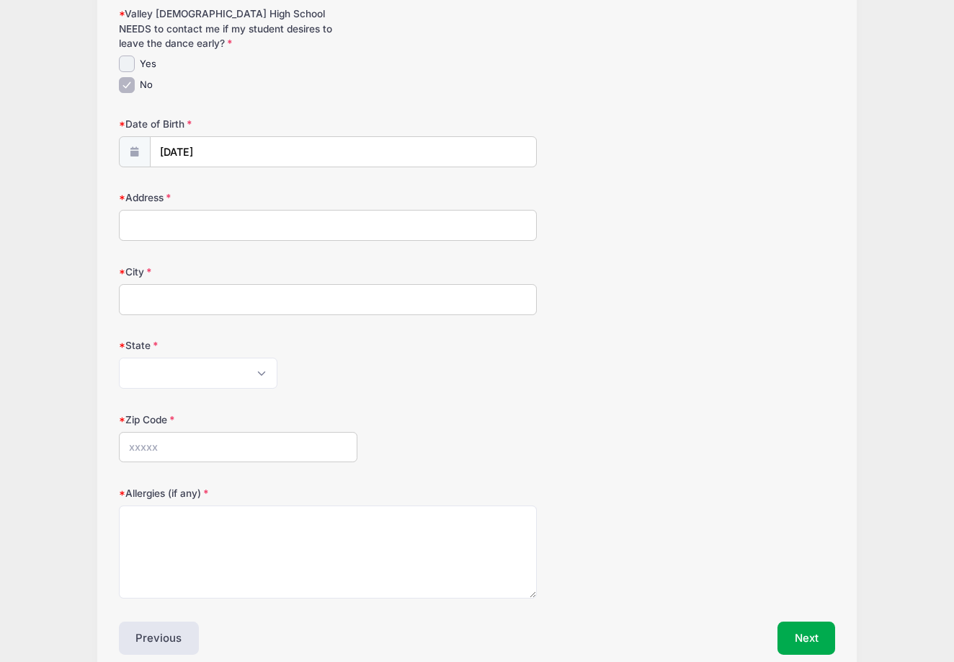
scroll to position [205, 0]
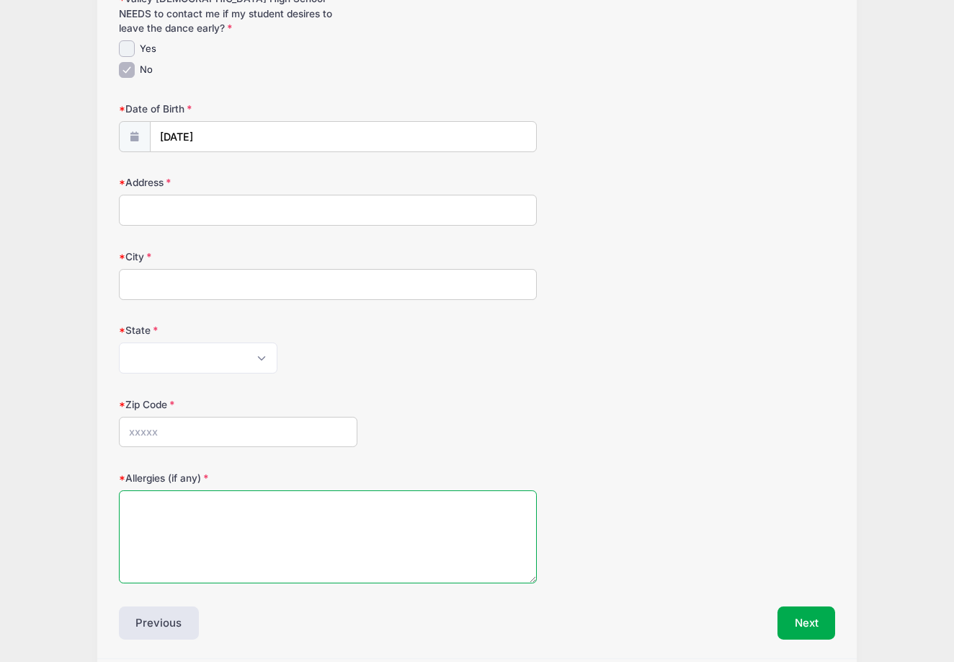
click at [180, 510] on textarea "Allergies (if any)" at bounding box center [328, 536] width 418 height 93
type textarea "none"
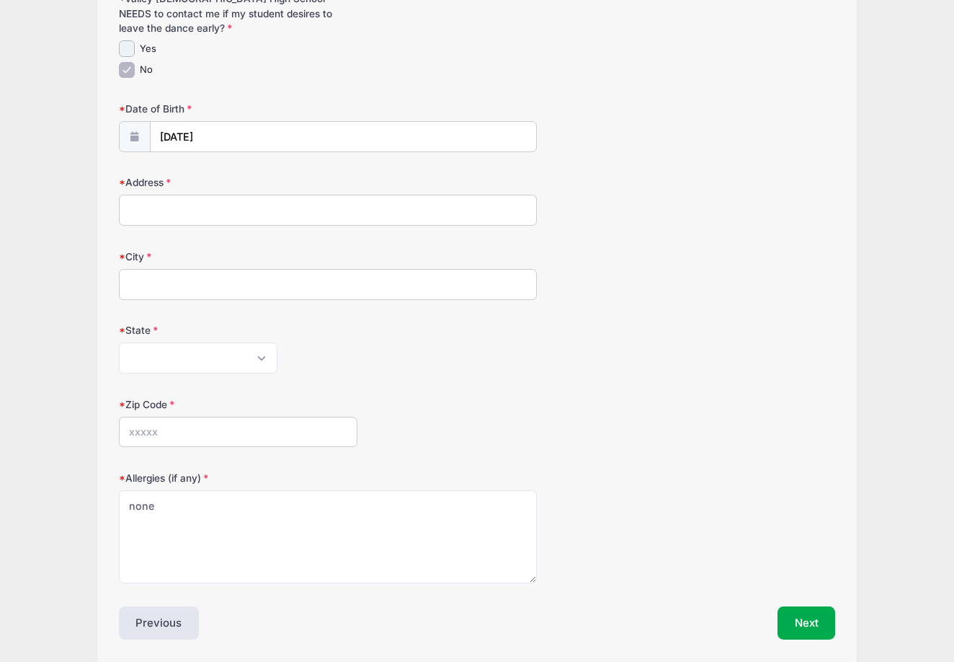
click at [143, 203] on input "Address" at bounding box center [328, 210] width 418 height 31
type input "2138 E Calle De Arcps"
click at [140, 270] on input "City" at bounding box center [328, 284] width 418 height 31
type input "Tempe"
select select "AZ"
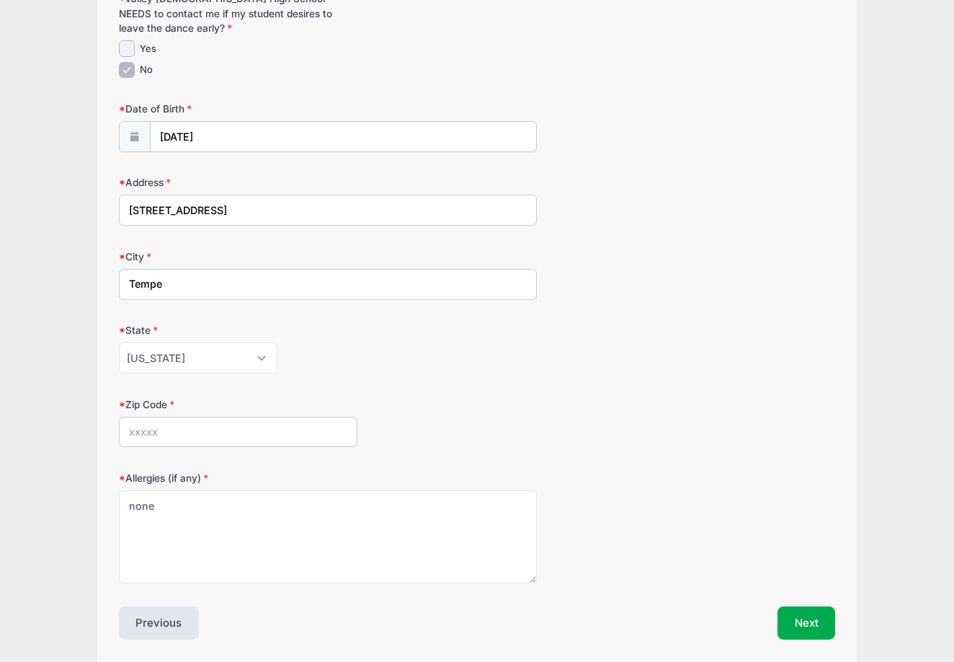
click at [160, 428] on input "Zip Code" at bounding box center [238, 432] width 239 height 31
type input "85284"
click at [794, 620] on button "Next" at bounding box center [807, 622] width 58 height 33
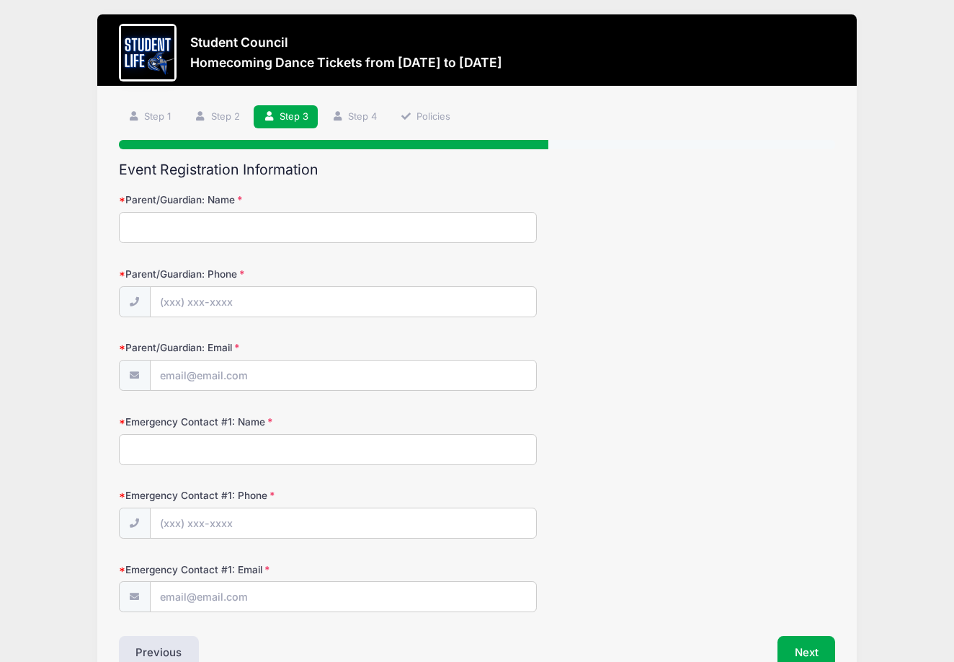
scroll to position [0, 0]
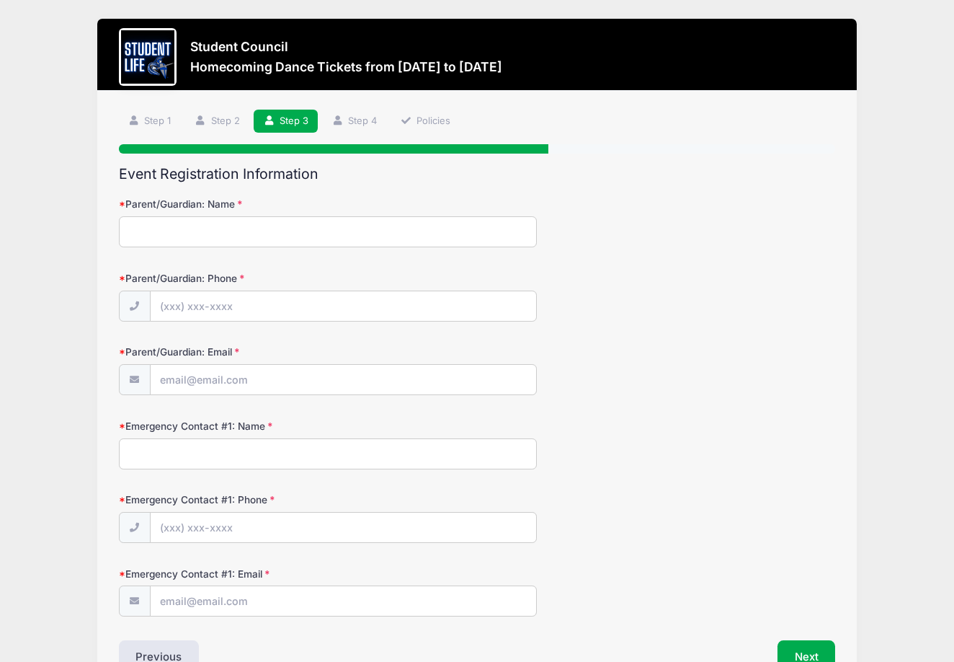
click at [275, 216] on input "Parent/Guardian: Name" at bounding box center [328, 231] width 418 height 31
type input "Maile Walls"
type input "(480) 518-3226"
type input "mailewalls@gmail.com"
type input "Walls"
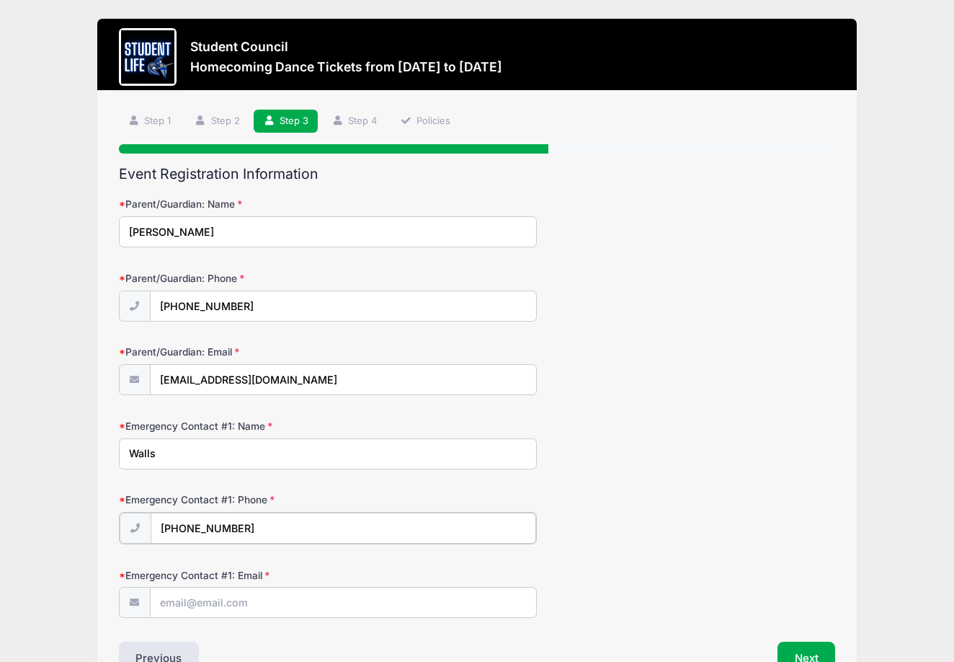
type input "(619) 964-0438"
click at [126, 451] on input "Walls" at bounding box center [328, 453] width 418 height 31
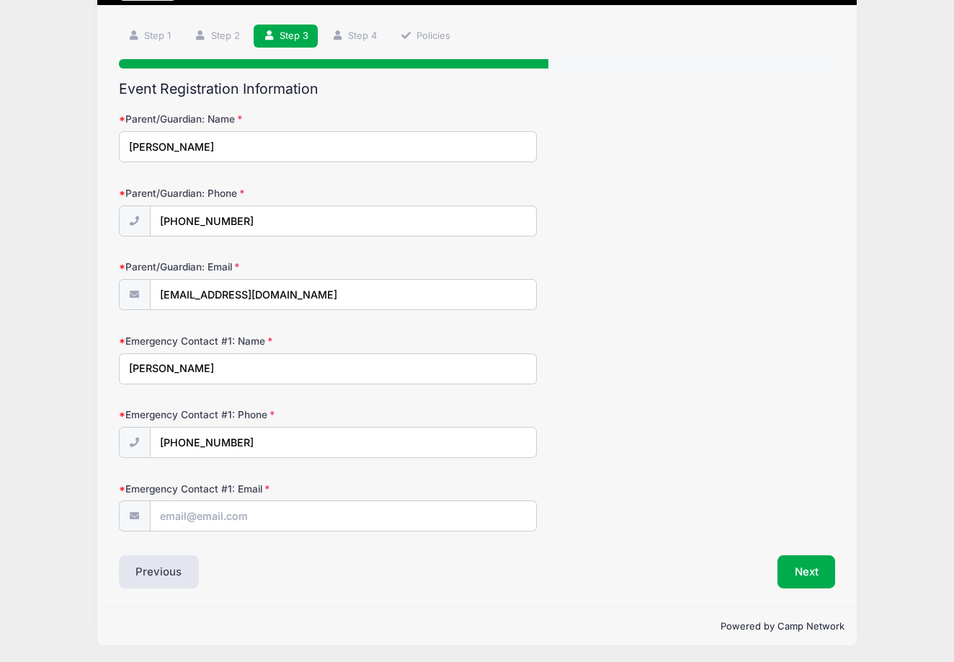
scroll to position [84, 0]
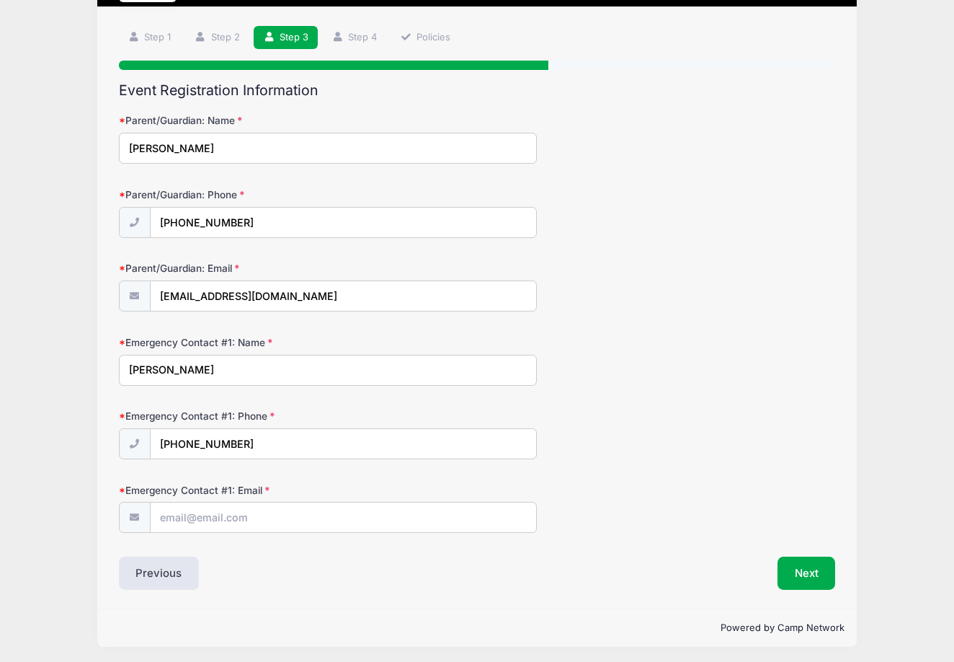
type input "Jeremy Walls"
type input "jwalls@cardinals.nfl.net"
click at [797, 569] on button "Next" at bounding box center [807, 572] width 58 height 33
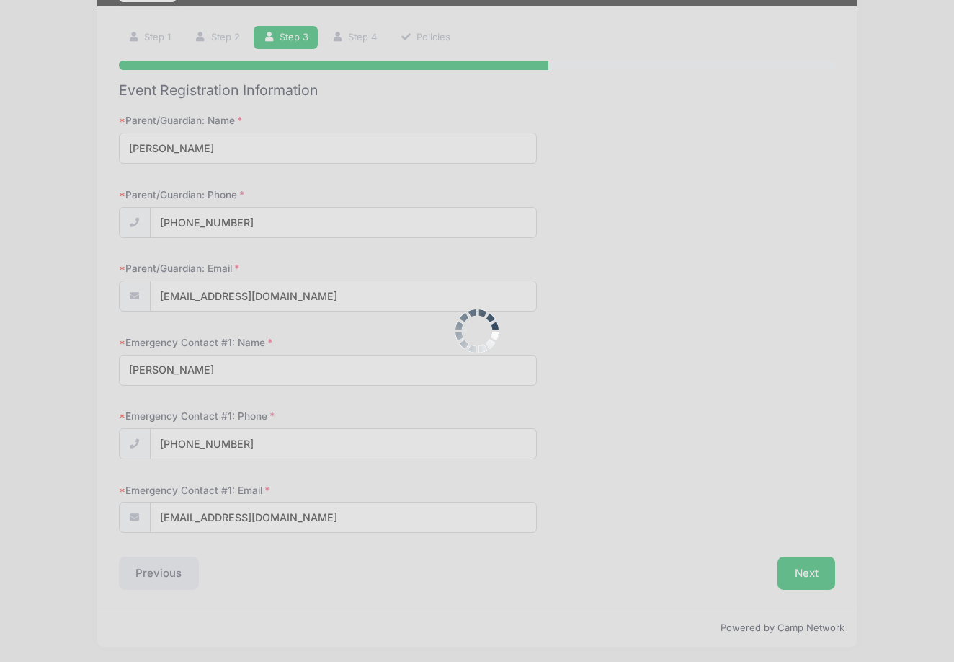
scroll to position [0, 0]
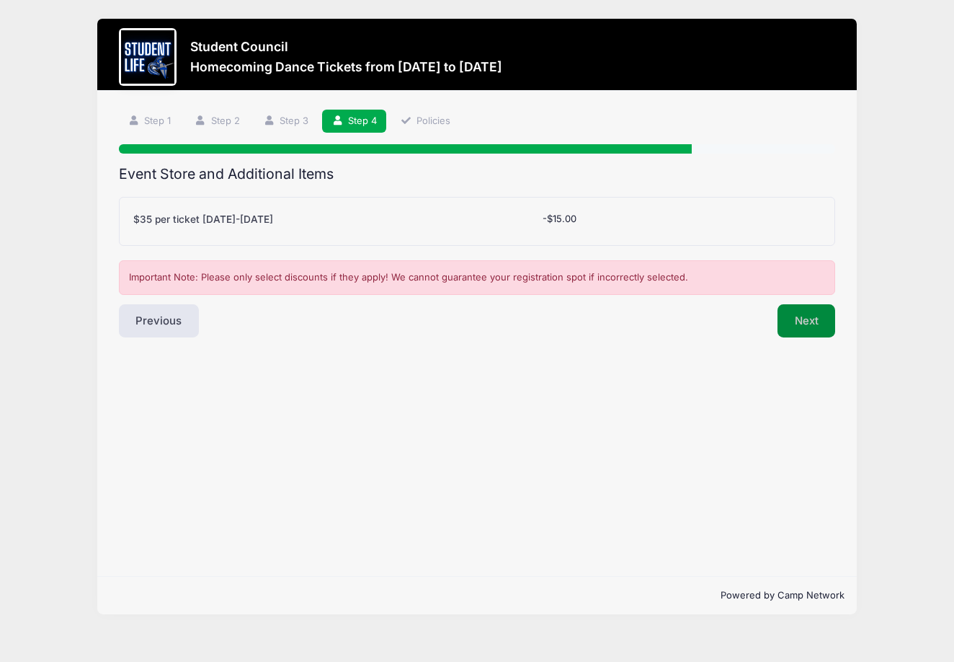
click at [797, 313] on button "Next" at bounding box center [807, 320] width 58 height 33
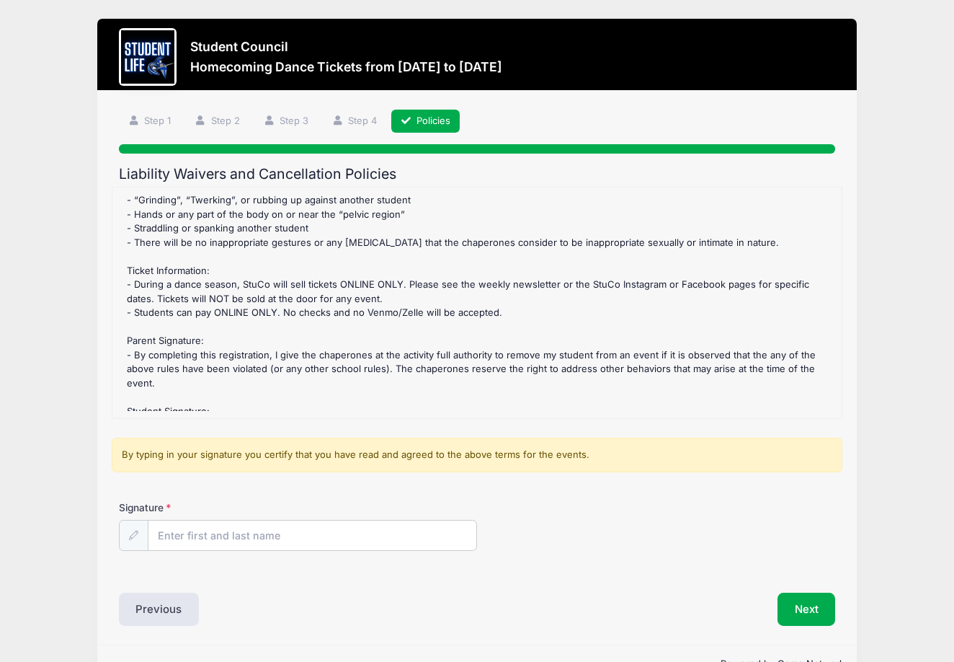
scroll to position [171, 0]
click at [215, 533] on input "Signature" at bounding box center [312, 535] width 328 height 31
drag, startPoint x: 235, startPoint y: 547, endPoint x: 248, endPoint y: 537, distance: 16.4
click at [248, 537] on input "Maile Wales" at bounding box center [312, 535] width 328 height 31
type input "Maile Walls"
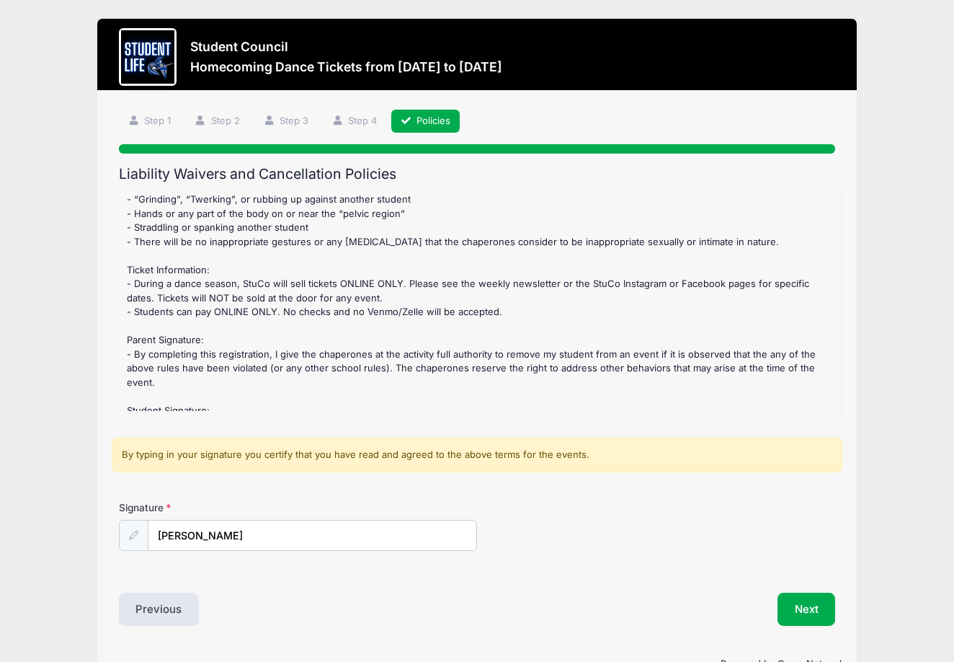
click at [277, 595] on div "Previous" at bounding box center [294, 608] width 365 height 33
click at [804, 598] on button "Next" at bounding box center [807, 608] width 58 height 33
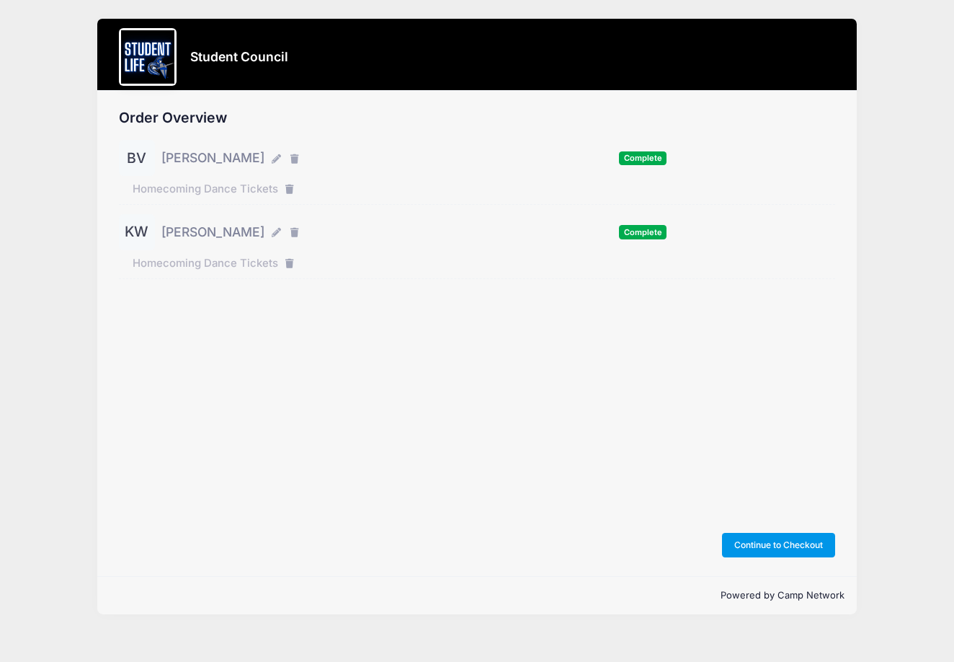
click at [786, 544] on button "Continue to Checkout" at bounding box center [779, 545] width 114 height 25
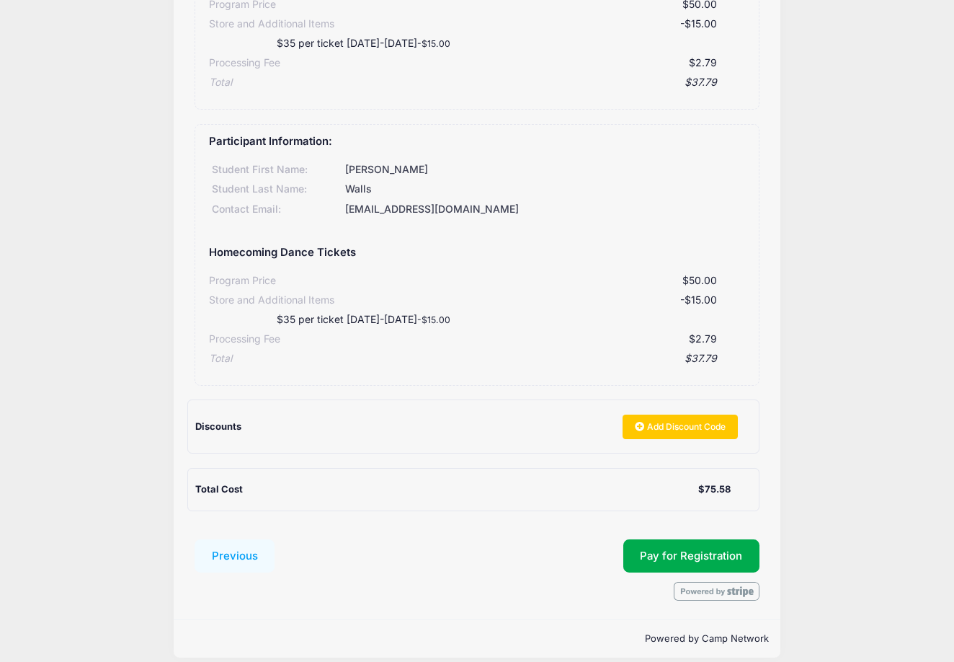
scroll to position [290, 0]
click at [667, 546] on button "Pay for Registration" at bounding box center [691, 556] width 137 height 33
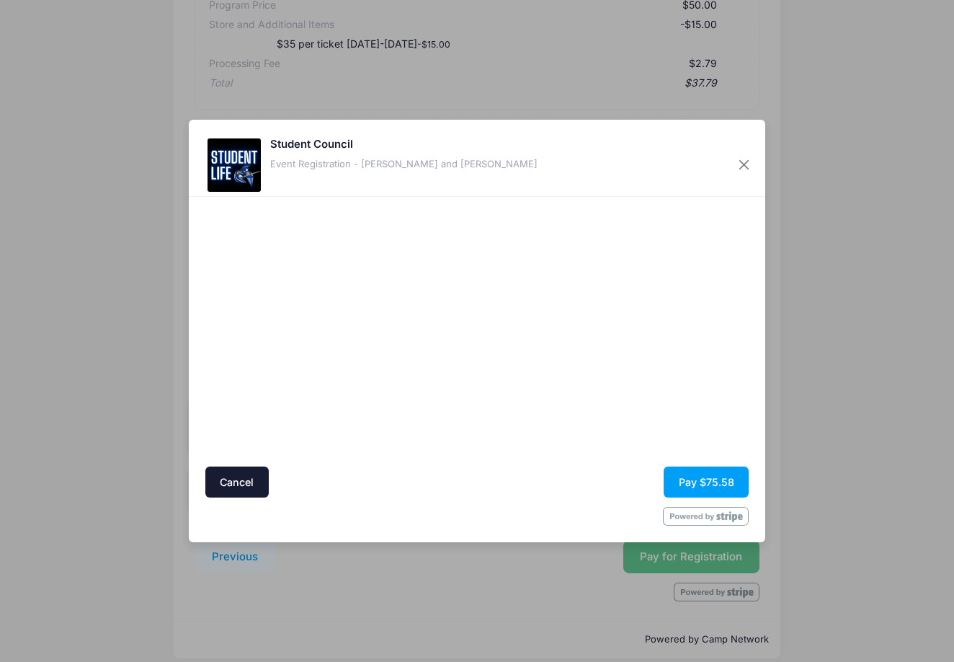
click at [126, 330] on div "Student Council Event Registration - Brayden Voss and Kaelin Walls Cancel Pay $…" at bounding box center [477, 331] width 954 height 662
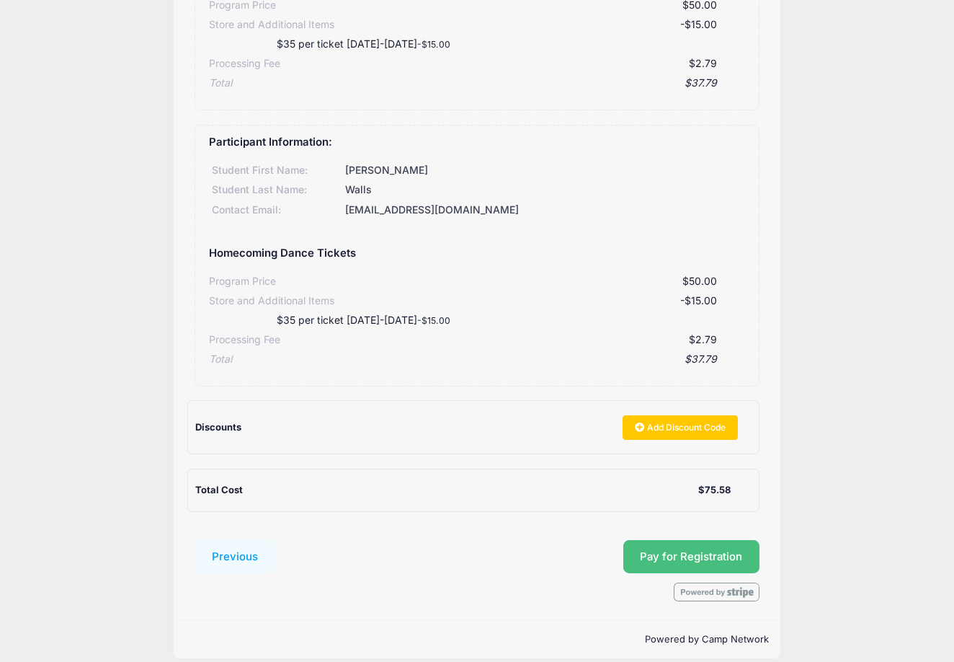
click at [681, 540] on button "Pay for Registration" at bounding box center [691, 556] width 137 height 33
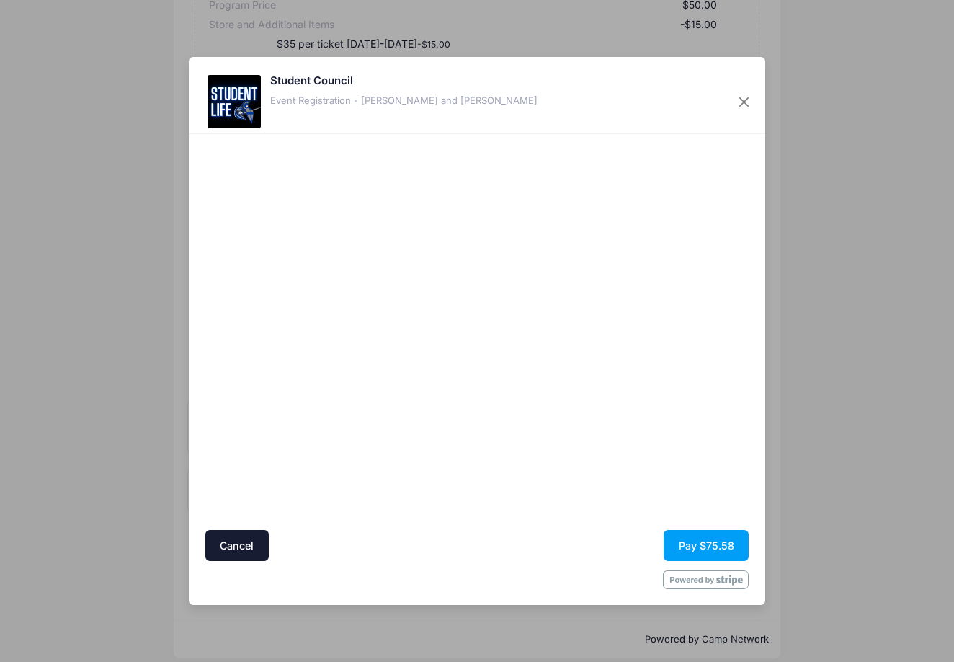
click at [623, 494] on div at bounding box center [616, 332] width 265 height 382
click at [689, 549] on button "Pay $75.58" at bounding box center [706, 545] width 85 height 31
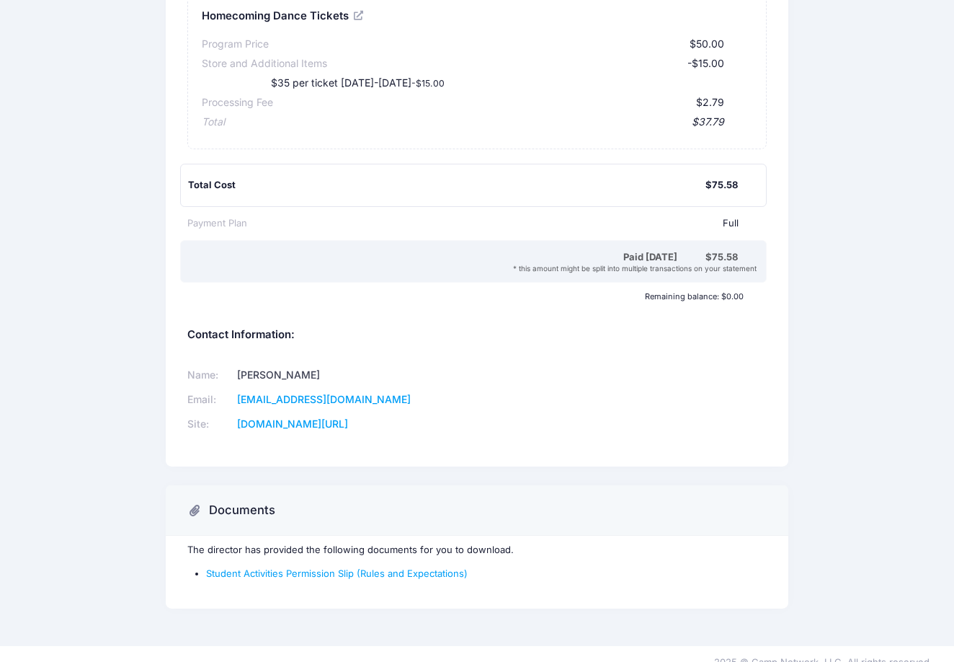
scroll to position [471, 0]
click at [346, 568] on link "Student Activities Permission Slip (Rules and Expectations)" at bounding box center [337, 574] width 262 height 12
